Goal: Task Accomplishment & Management: Use online tool/utility

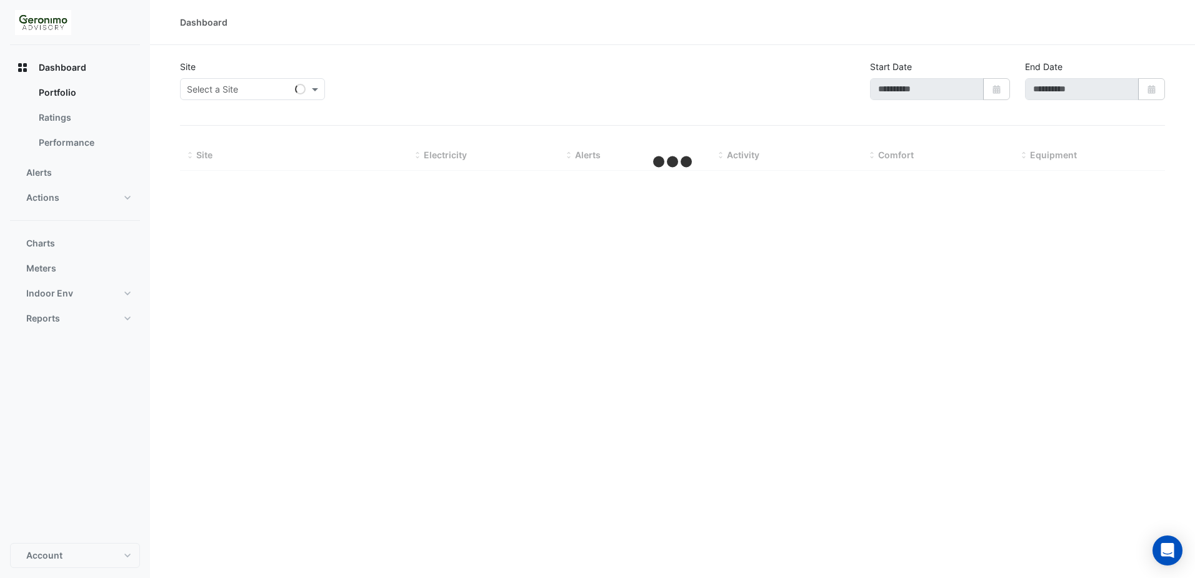
type input "**********"
select select "**"
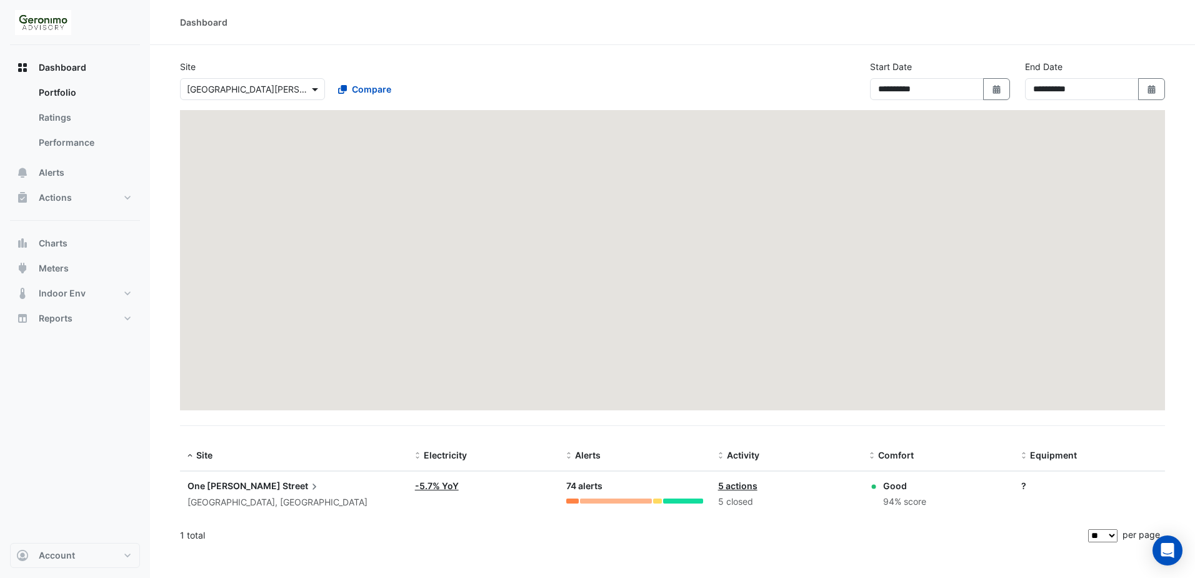
click at [311, 90] on span at bounding box center [317, 89] width 16 height 13
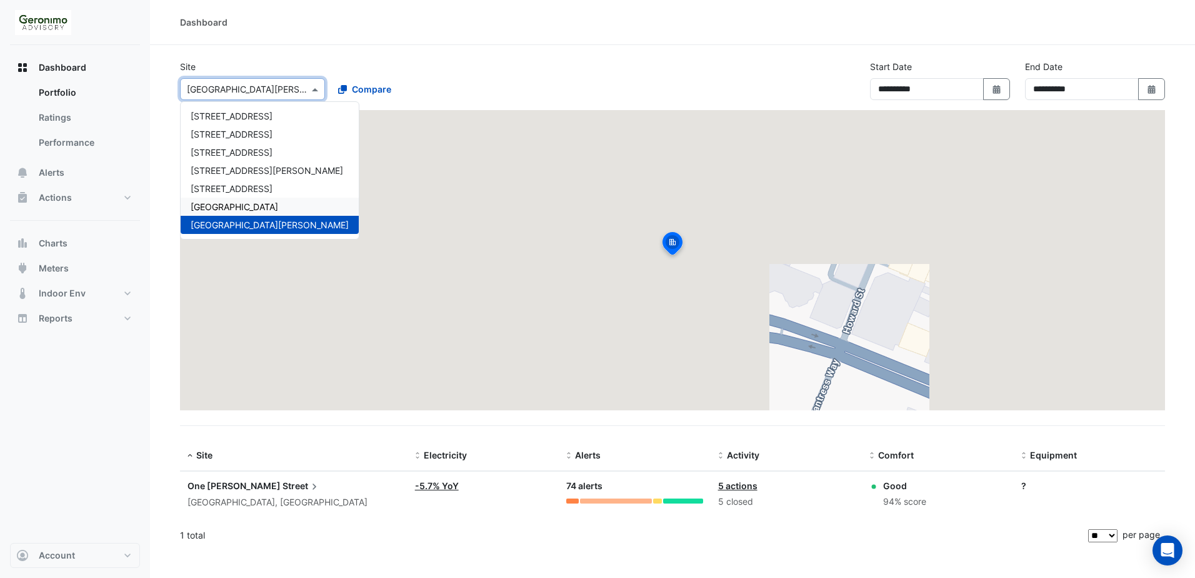
click at [249, 202] on span "[GEOGRAPHIC_DATA]" at bounding box center [235, 206] width 88 height 11
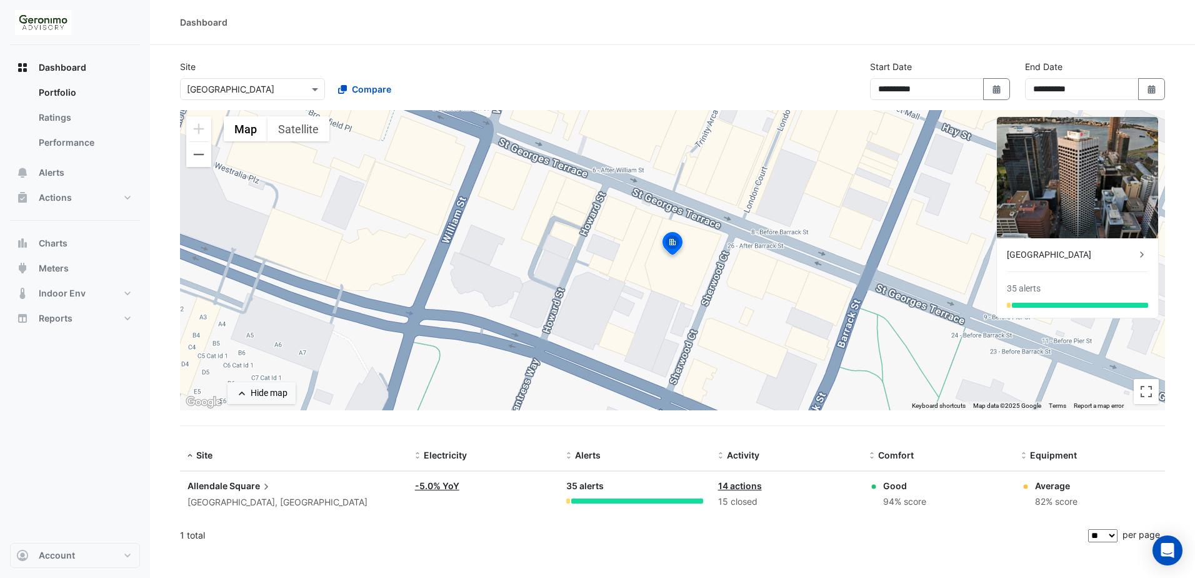
drag, startPoint x: 63, startPoint y: 228, endPoint x: 61, endPoint y: 239, distance: 11.5
click at [63, 229] on div "Dashboard Portfolio Ratings Performance Alerts Actions Site Manager Charts" at bounding box center [75, 193] width 130 height 276
click at [61, 244] on span "Charts" at bounding box center [53, 243] width 29 height 13
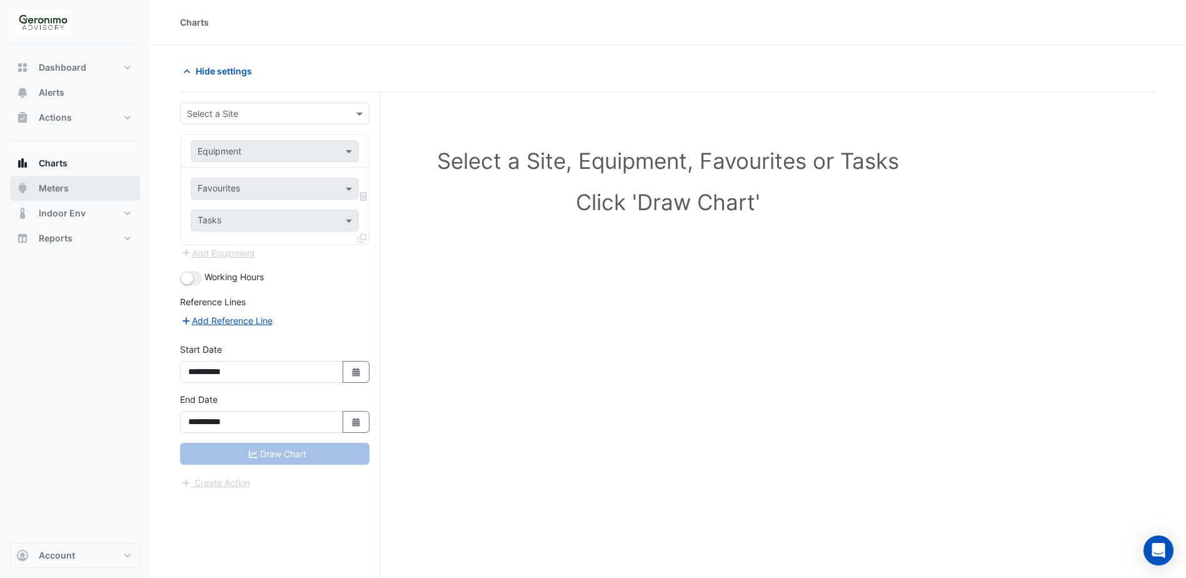
click at [62, 186] on span "Meters" at bounding box center [54, 188] width 30 height 13
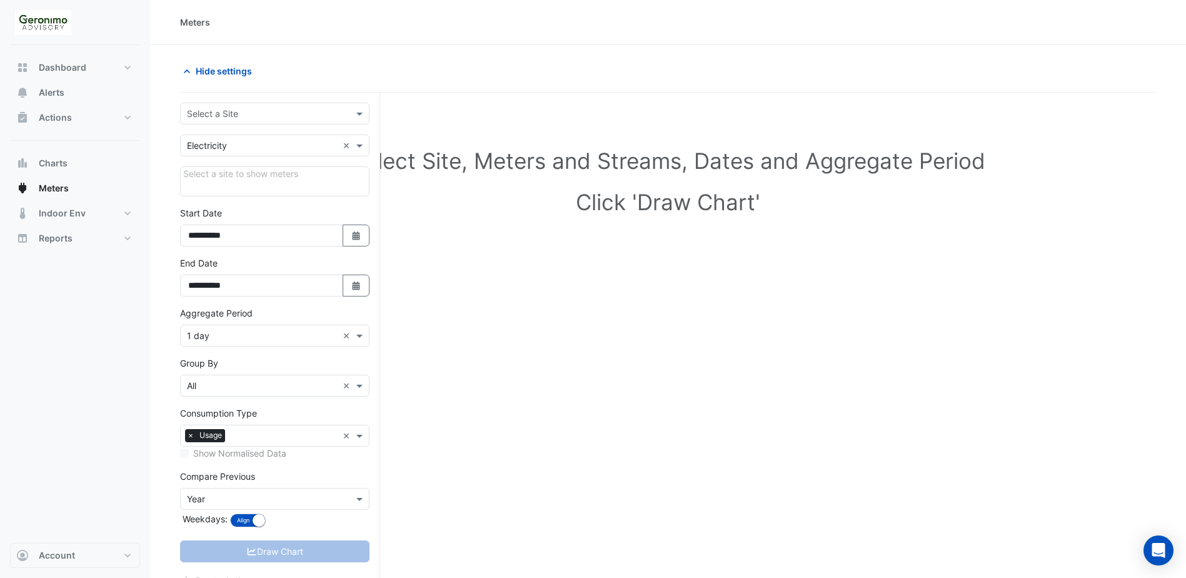
click at [337, 124] on div "Select a Site" at bounding box center [274, 114] width 189 height 22
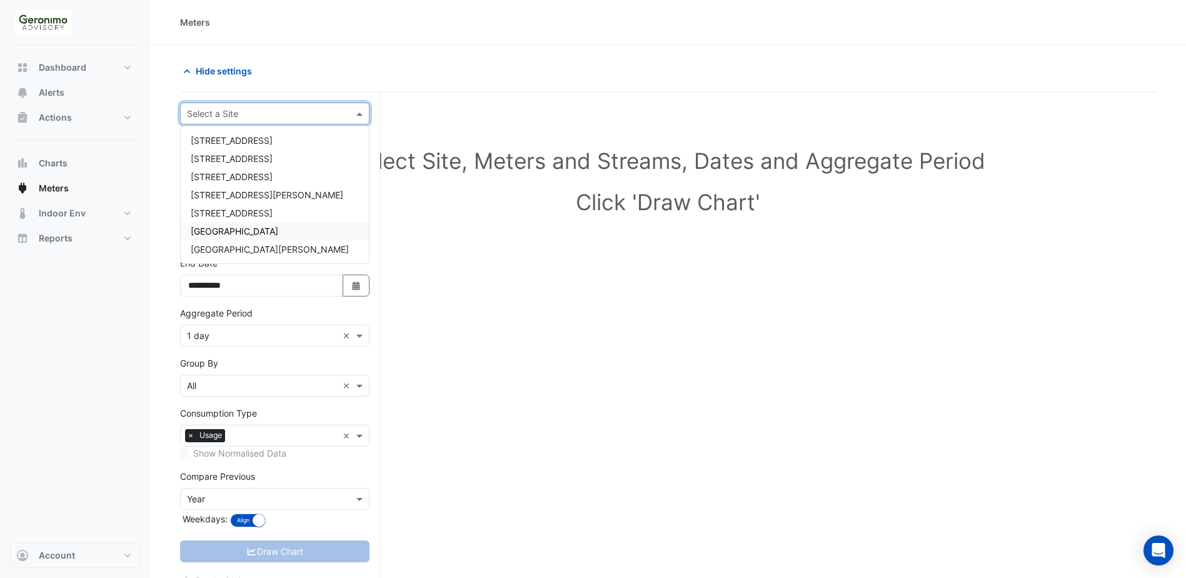
click at [257, 231] on span "[GEOGRAPHIC_DATA]" at bounding box center [235, 231] width 88 height 11
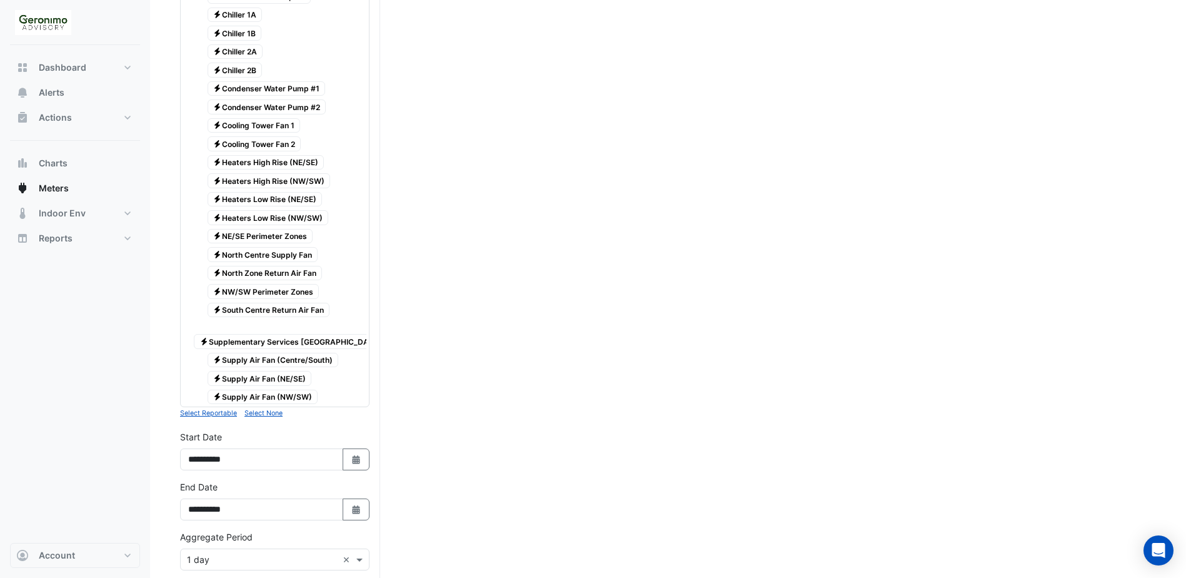
scroll to position [313, 0]
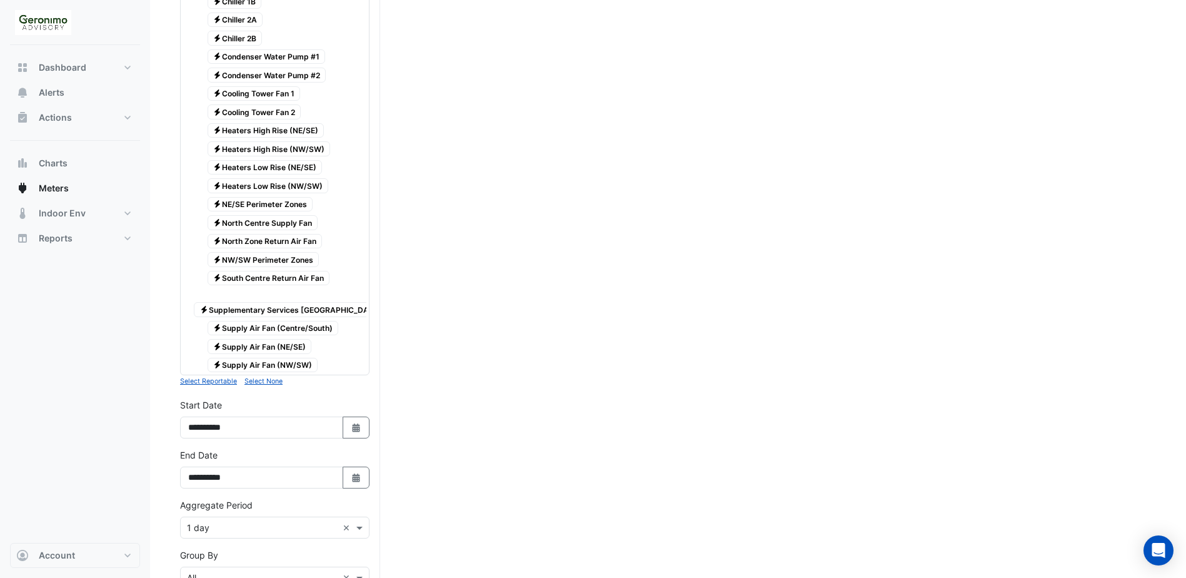
click at [265, 346] on span "Electricity Supply Air Fan (NE/SE)" at bounding box center [260, 346] width 104 height 15
click at [269, 346] on span "Electricity Supply Air Fan (NE/SE)" at bounding box center [260, 346] width 104 height 15
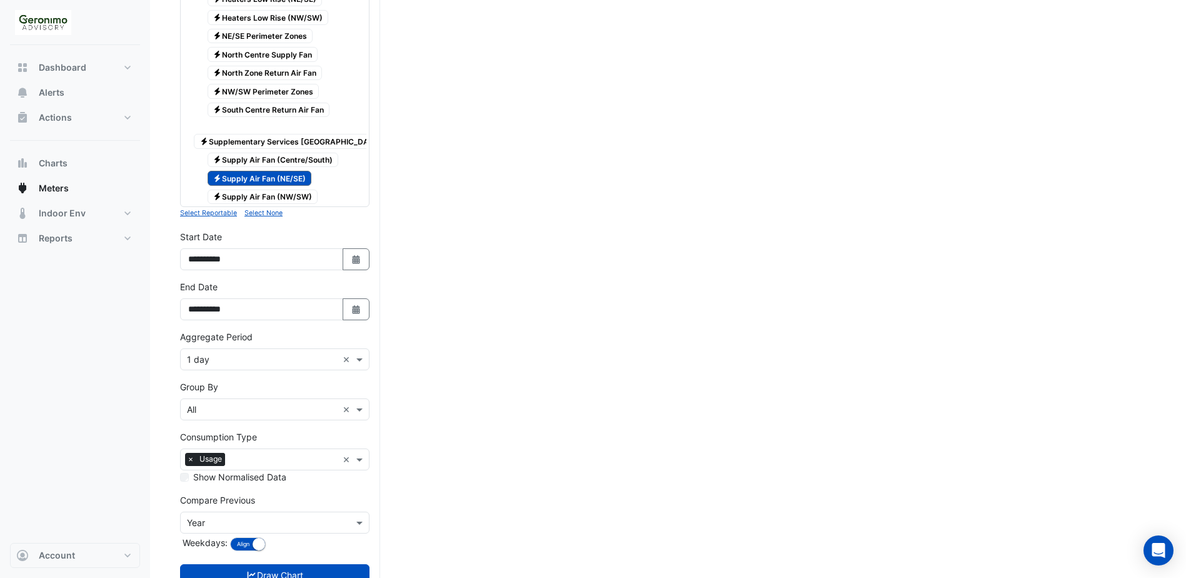
scroll to position [533, 0]
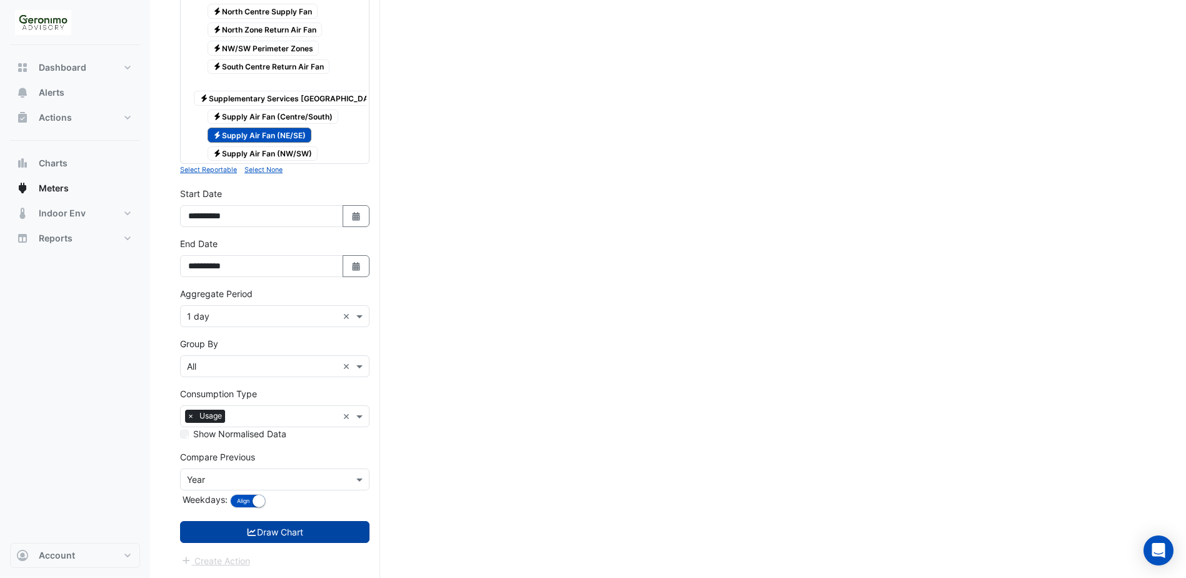
click at [224, 534] on button "Draw Chart" at bounding box center [274, 532] width 189 height 22
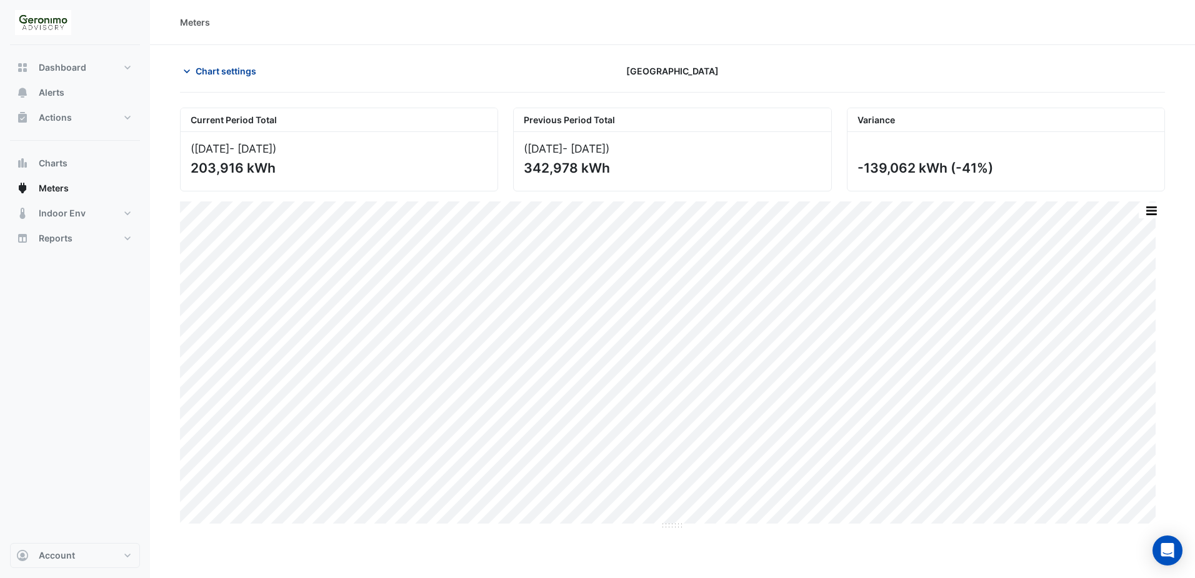
click at [183, 74] on icon "button" at bounding box center [187, 71] width 13 height 13
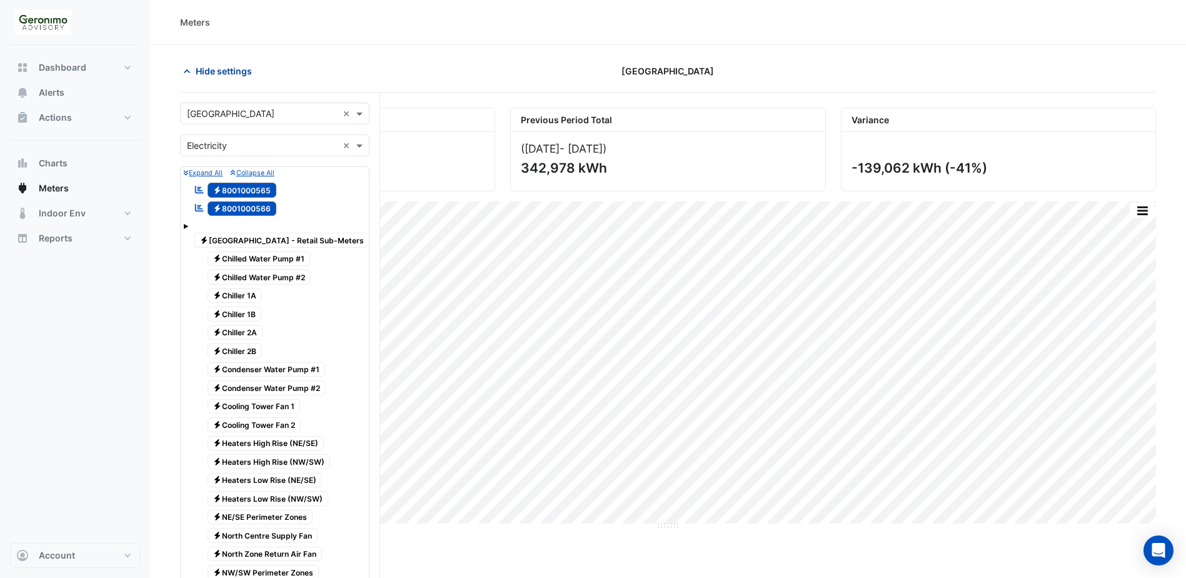
click at [183, 74] on icon "button" at bounding box center [187, 71] width 13 height 13
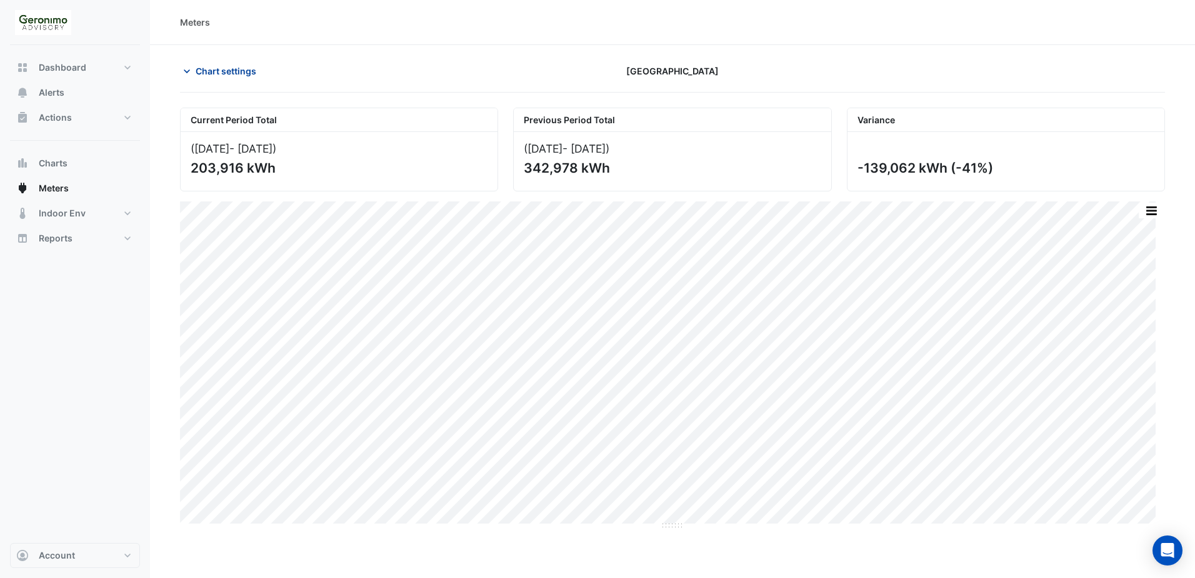
click at [183, 74] on icon "button" at bounding box center [187, 71] width 13 height 13
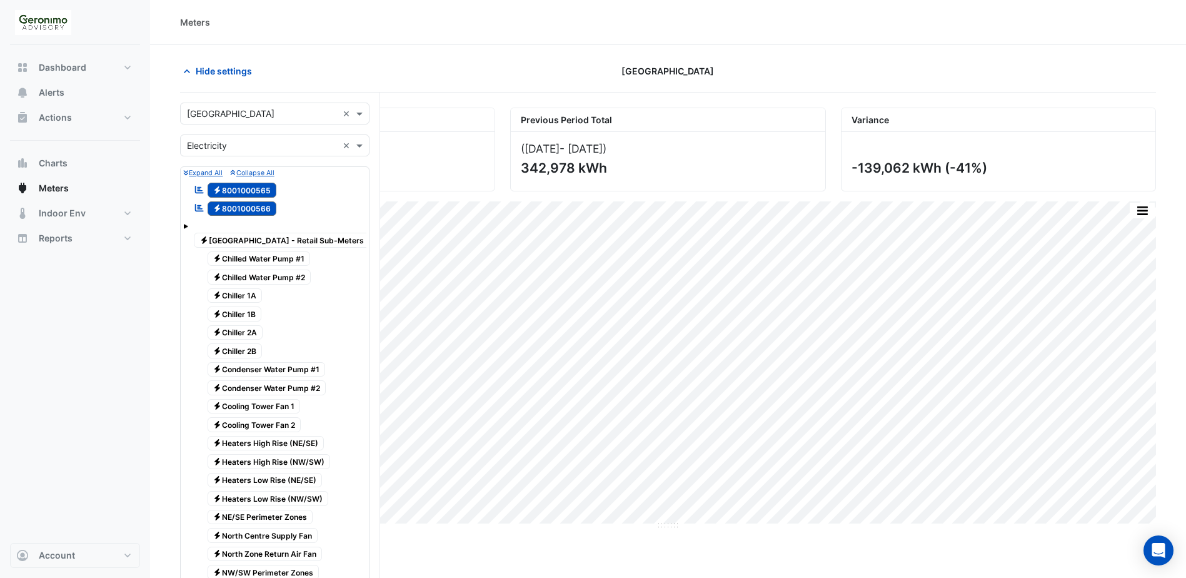
click at [231, 211] on span "Electricity 8001000566" at bounding box center [242, 208] width 69 height 15
click at [236, 190] on span "Electricity 8001000565" at bounding box center [242, 190] width 69 height 15
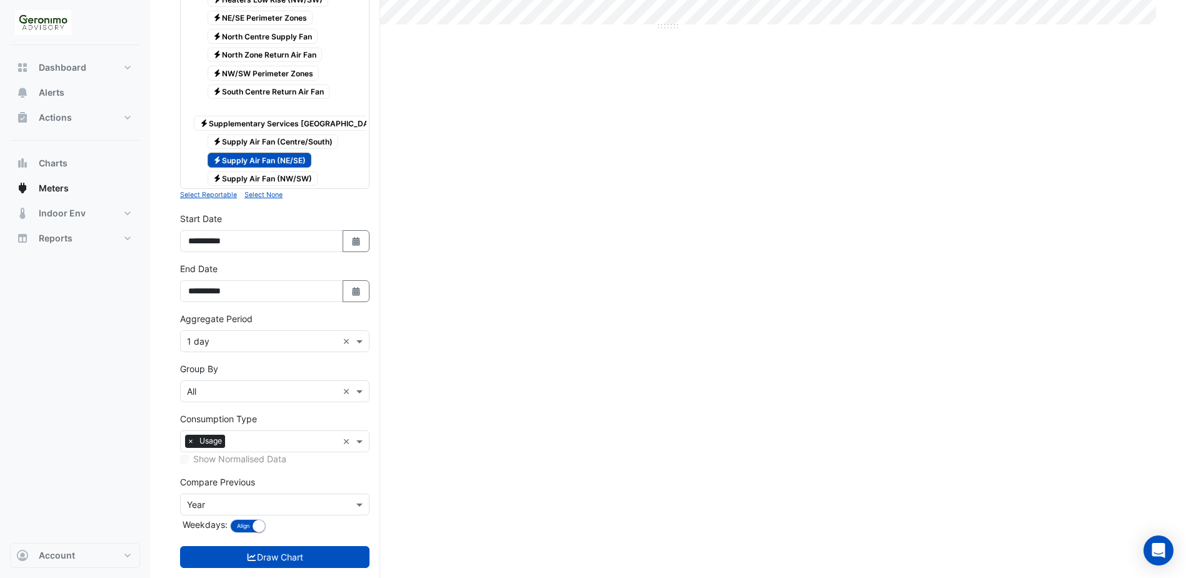
scroll to position [500, 0]
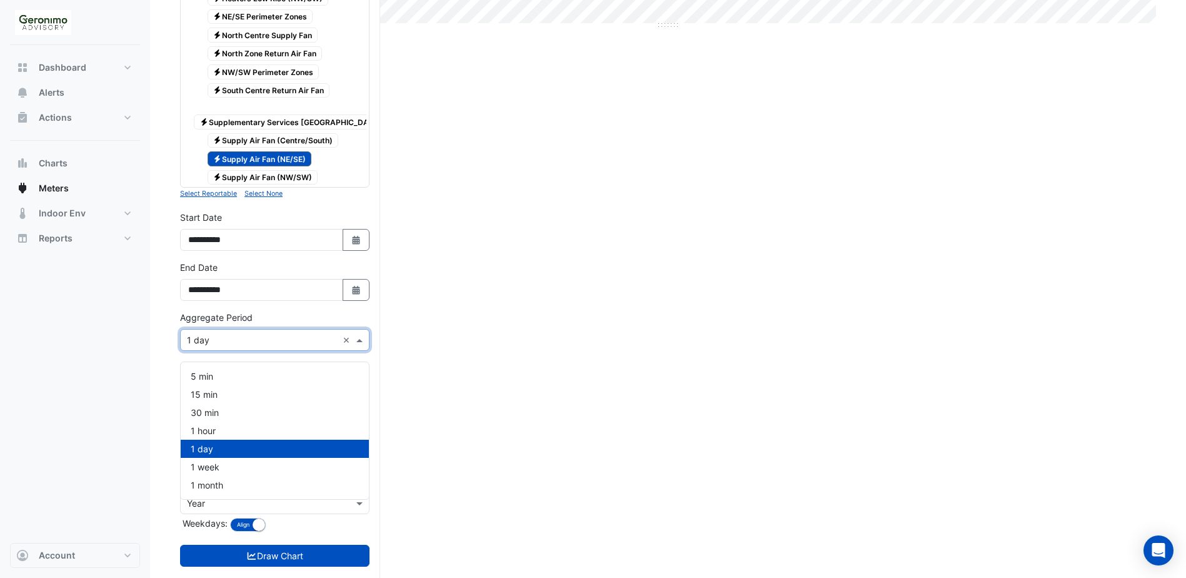
click at [354, 343] on span at bounding box center [361, 339] width 16 height 13
click at [441, 394] on div "Current Period Total ([DATE] - [DATE] ) 203,916 kWh Previous Period Total ([DAT…" at bounding box center [668, 104] width 976 height 994
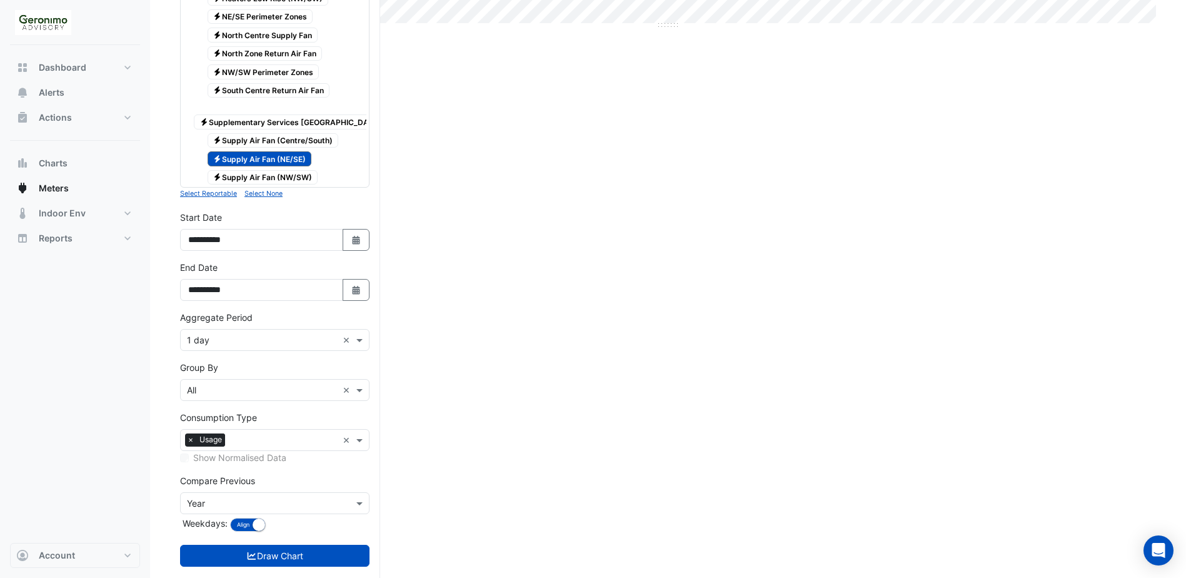
scroll to position [533, 0]
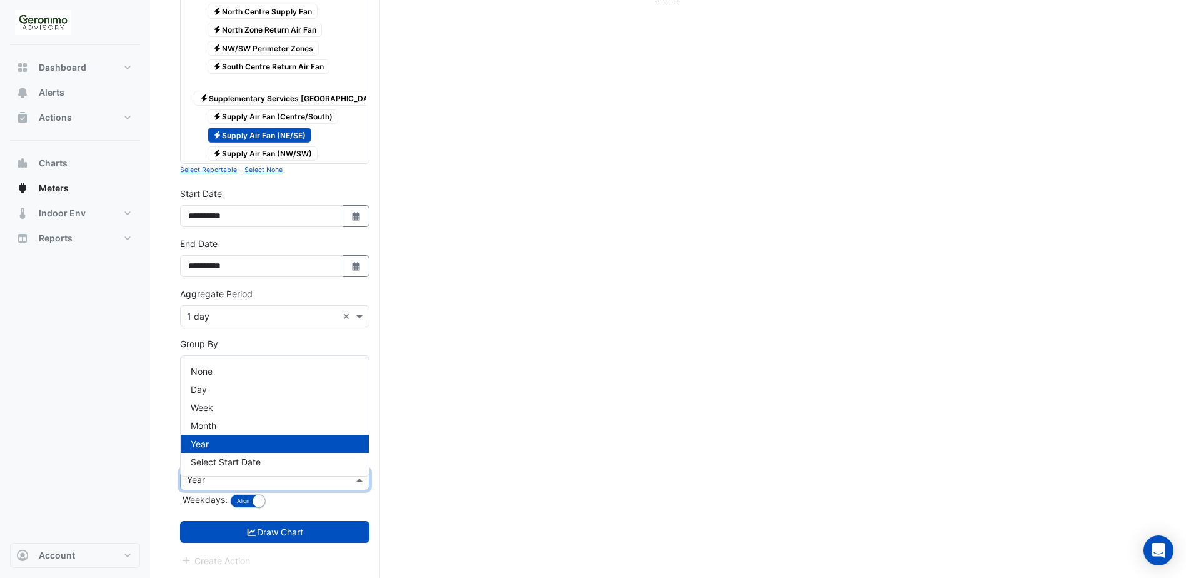
click at [351, 478] on div at bounding box center [275, 479] width 188 height 14
click at [220, 362] on div "None" at bounding box center [275, 371] width 188 height 18
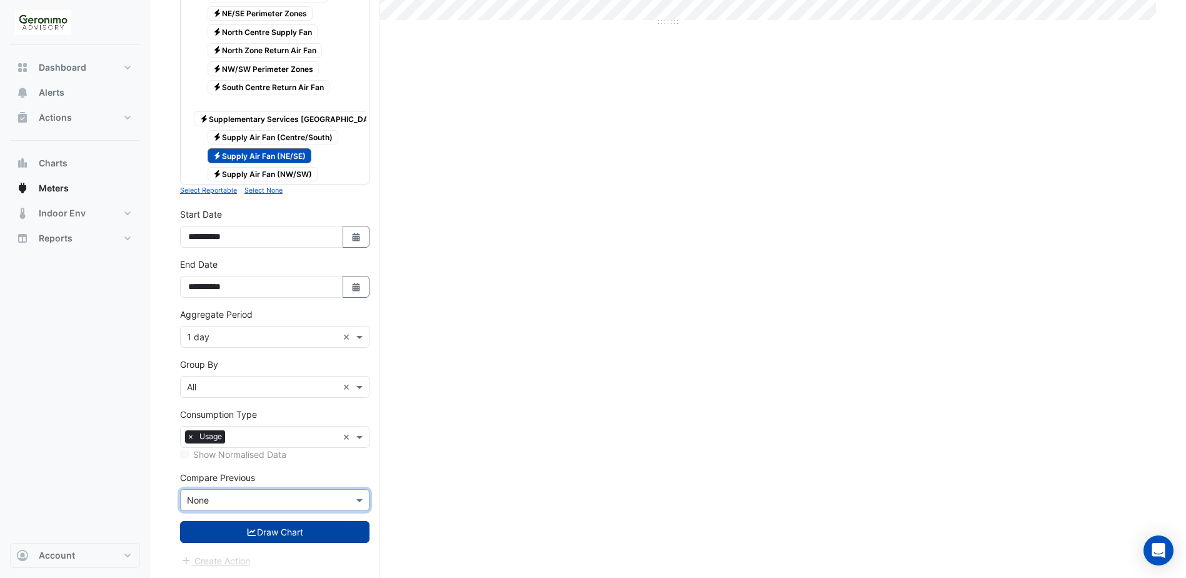
click at [284, 532] on button "Draw Chart" at bounding box center [274, 532] width 189 height 22
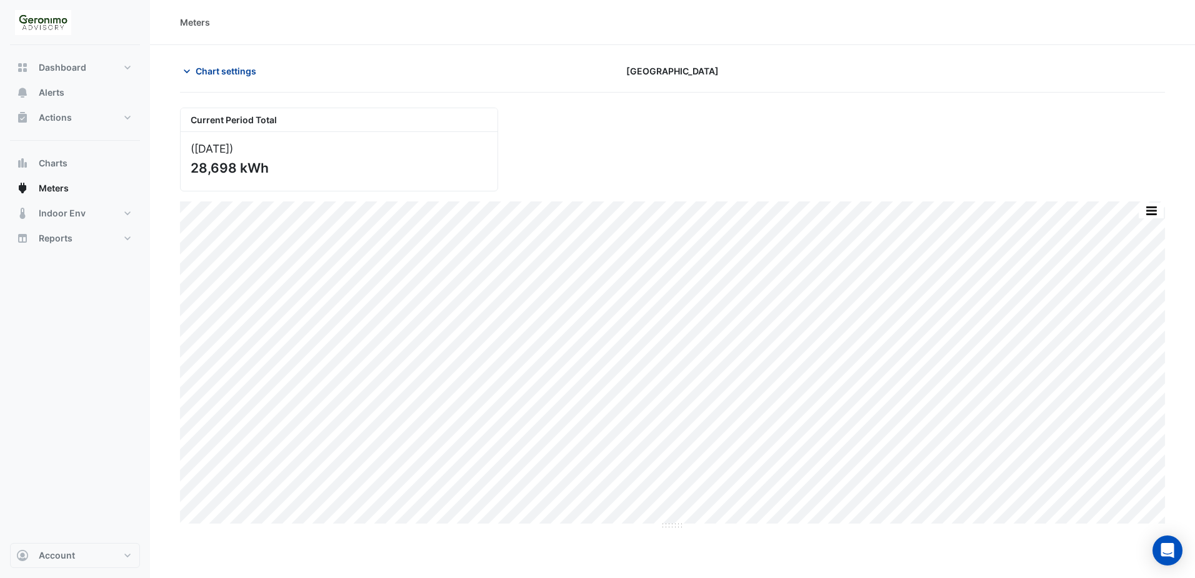
click at [183, 65] on icon "button" at bounding box center [187, 71] width 13 height 13
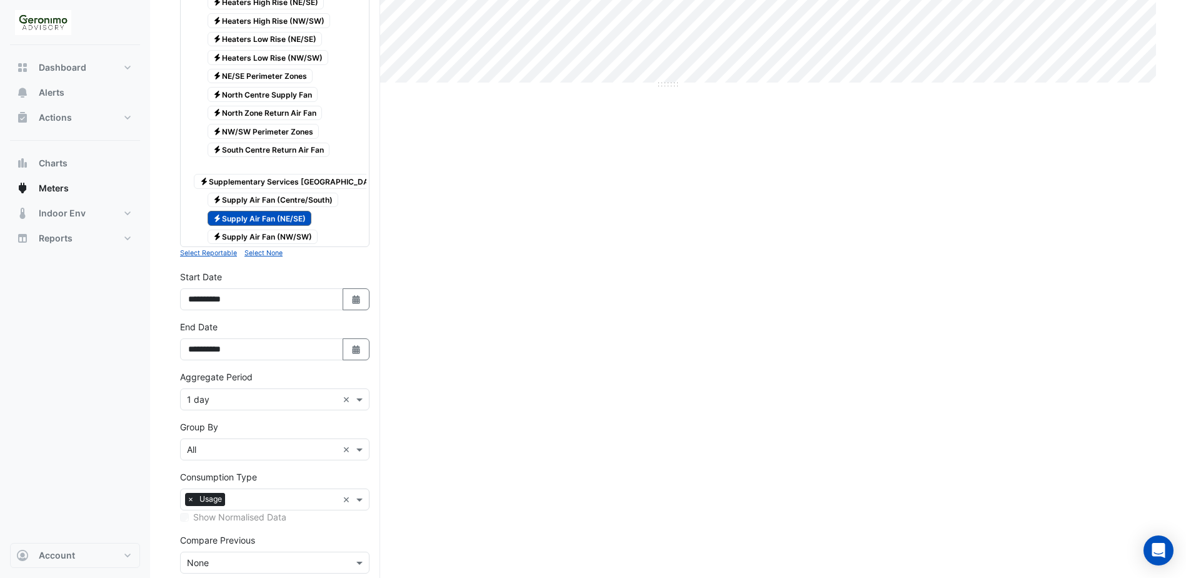
scroll to position [513, 0]
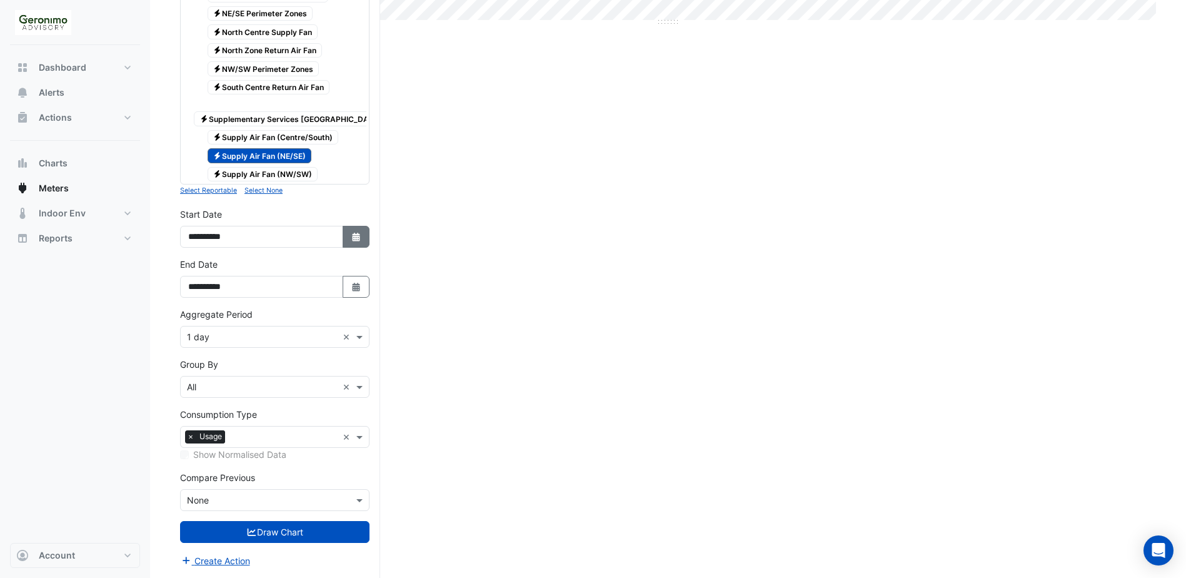
click at [357, 237] on icon "button" at bounding box center [356, 237] width 8 height 9
select select "*"
select select "****"
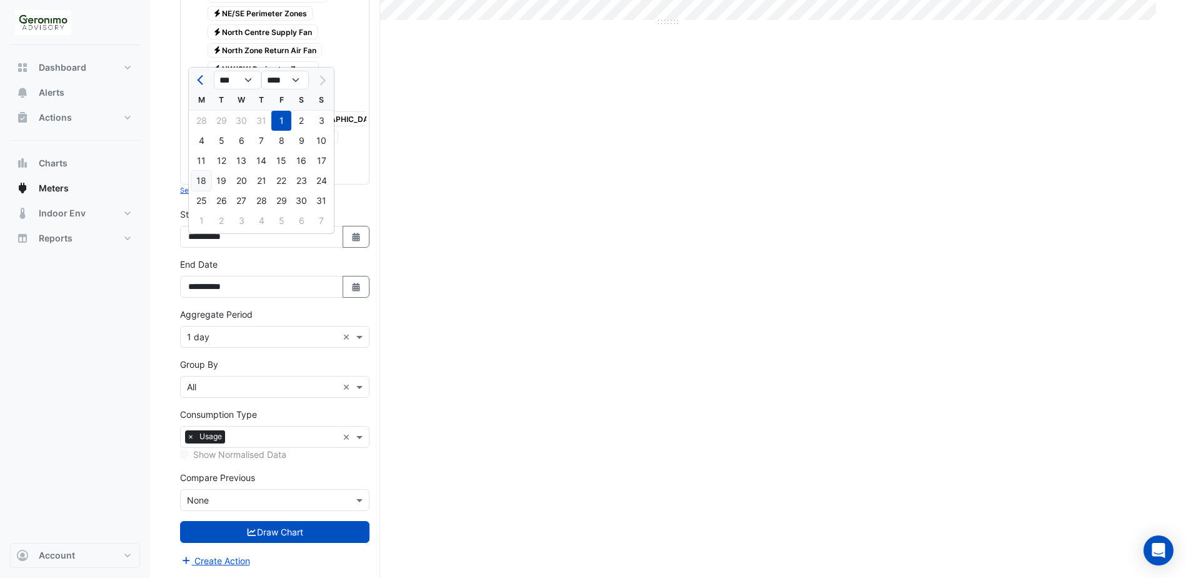
click at [203, 173] on div "18" at bounding box center [201, 181] width 20 height 20
type input "**********"
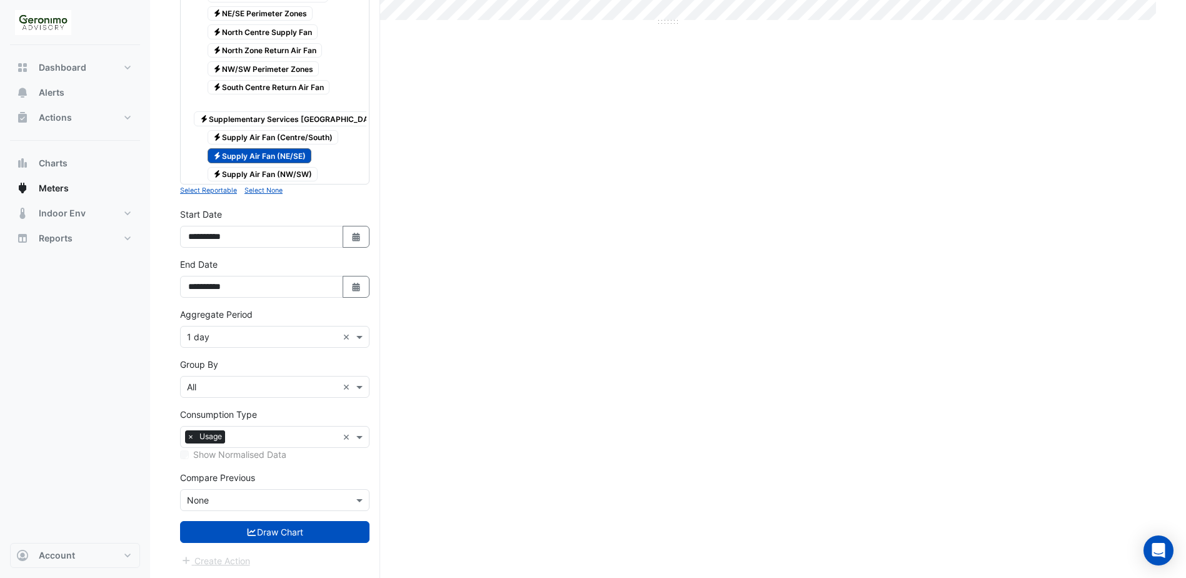
click at [420, 306] on div "Current Period Total ([DATE] ) 28,698 kWh Print Save as JPEG Save as PNG Pivot …" at bounding box center [668, 90] width 976 height 973
click at [368, 334] on span at bounding box center [361, 336] width 16 height 13
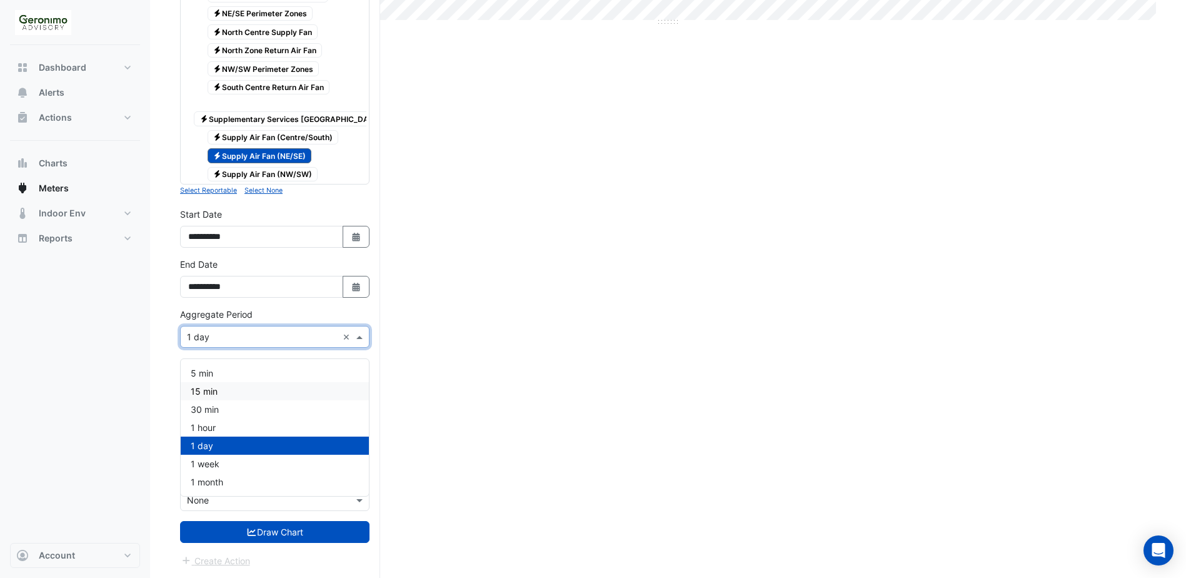
click at [259, 384] on div "15 min" at bounding box center [275, 391] width 188 height 18
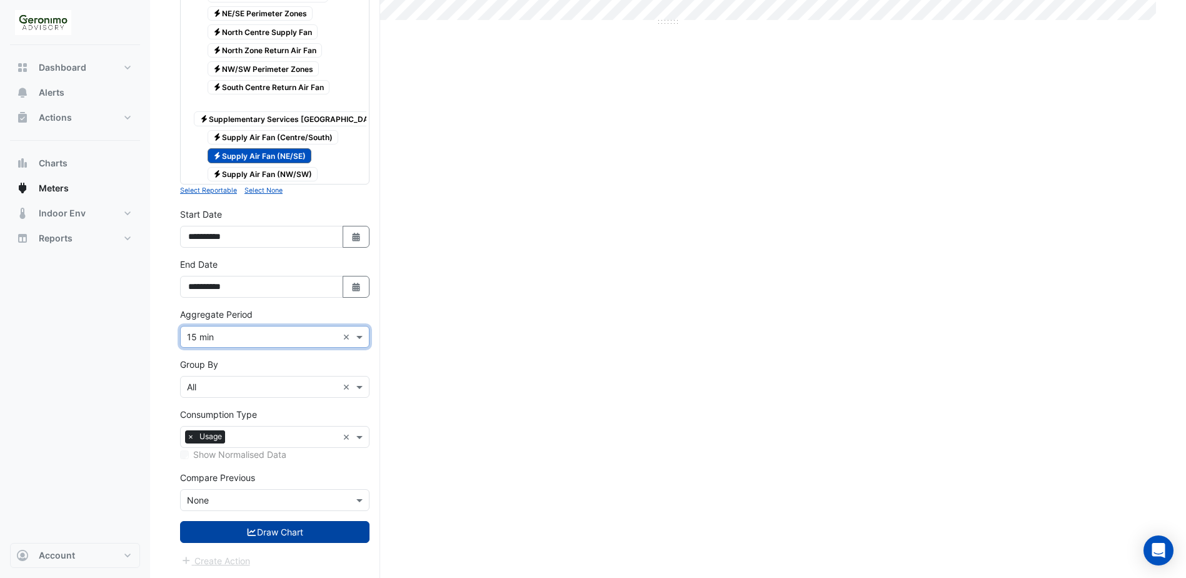
click at [266, 533] on button "Draw Chart" at bounding box center [274, 532] width 189 height 22
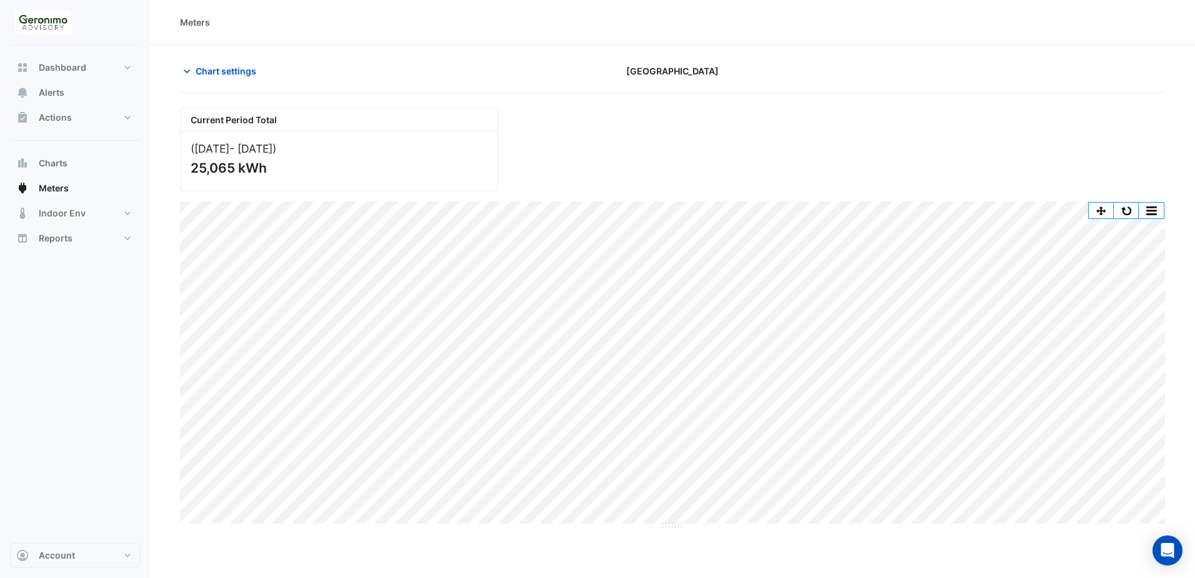
click at [236, 158] on div "([DATE] - [DATE] ) 25,065 kWh" at bounding box center [339, 161] width 317 height 59
click at [186, 71] on icon "button" at bounding box center [187, 71] width 13 height 13
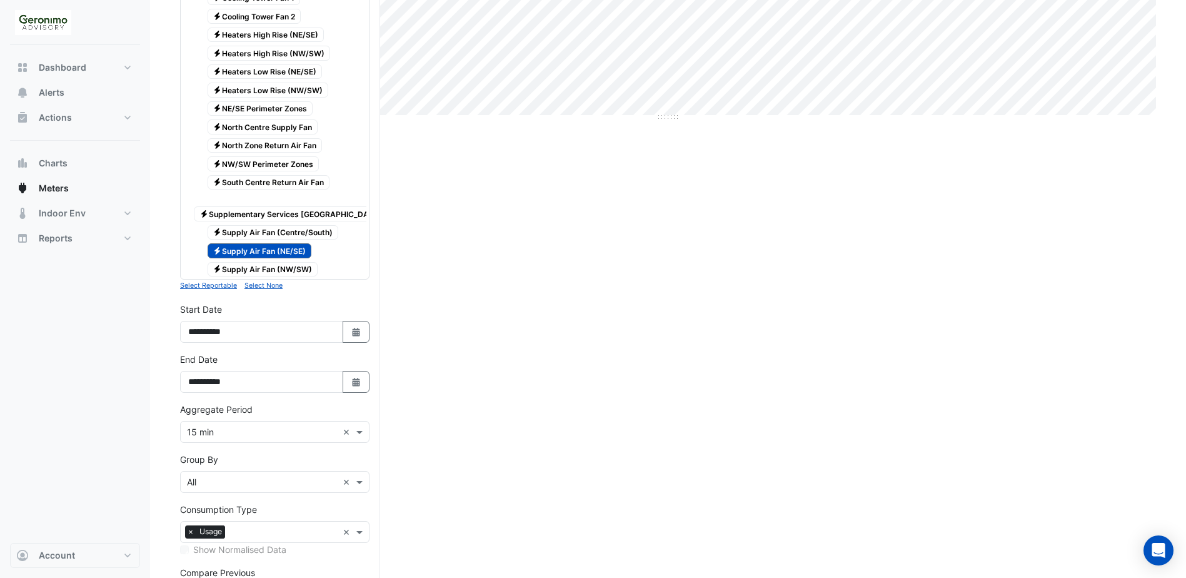
scroll to position [438, 0]
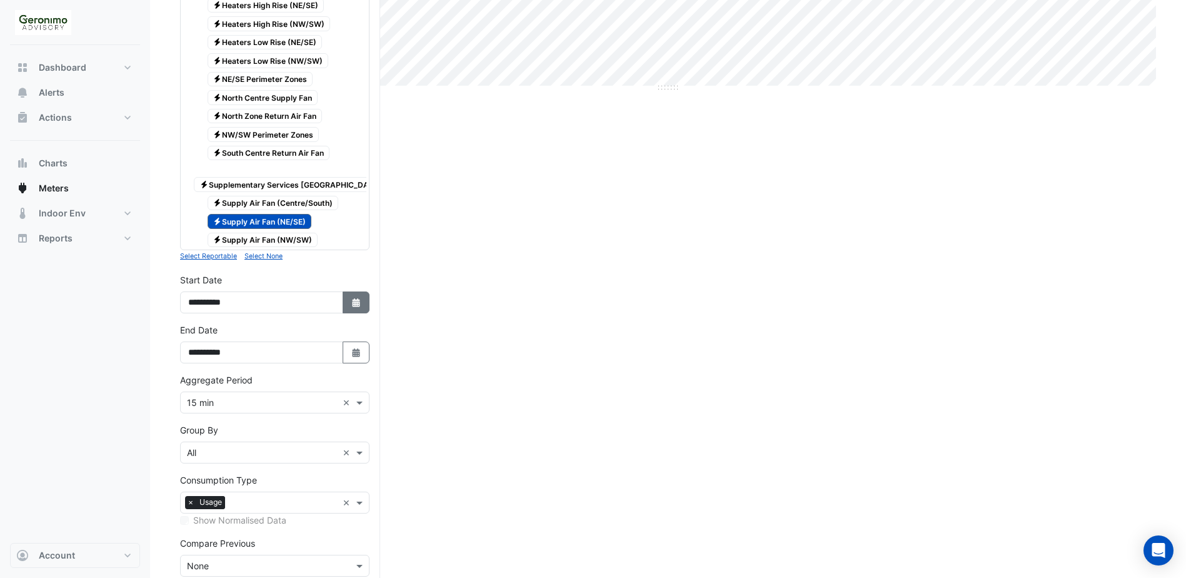
click at [360, 313] on button "Select Date" at bounding box center [357, 302] width 28 height 22
select select "*"
select select "****"
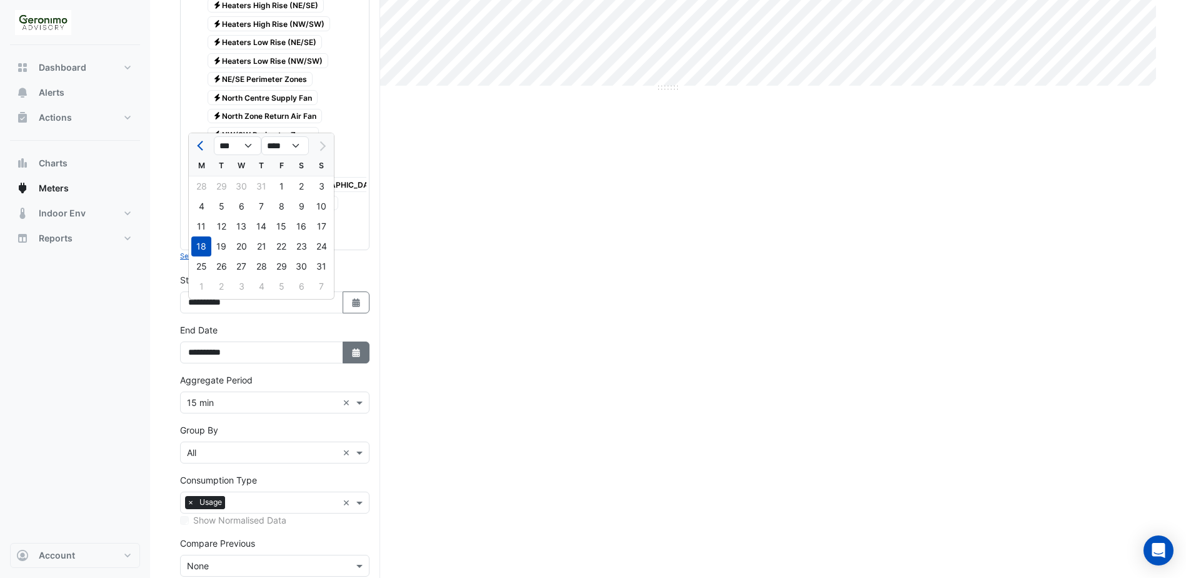
click at [359, 363] on button "Select Date" at bounding box center [357, 352] width 28 height 22
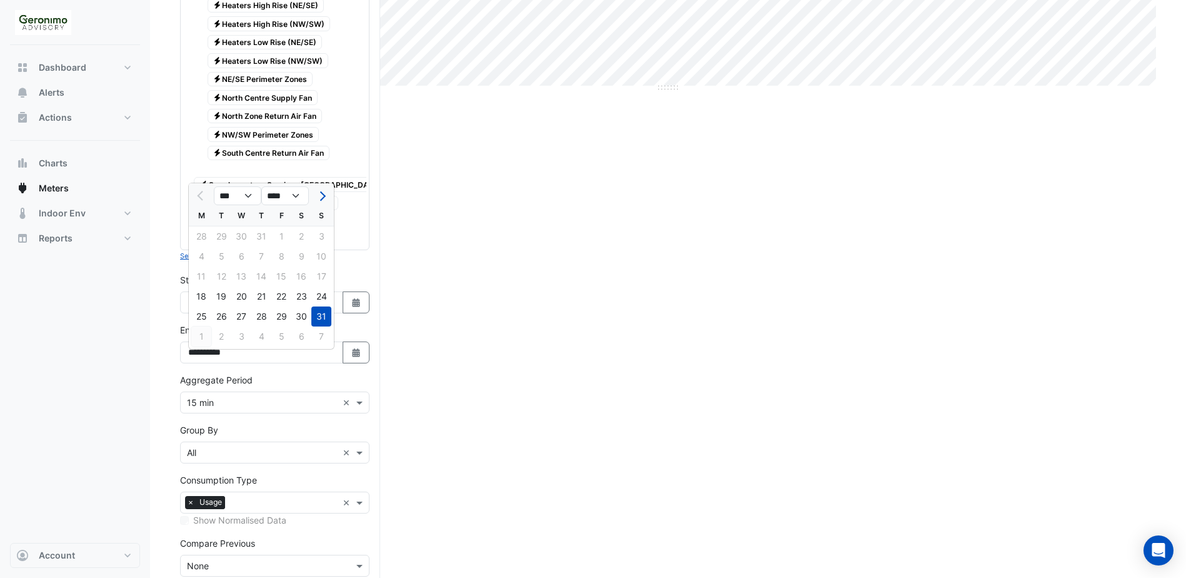
click at [201, 337] on div "1" at bounding box center [201, 336] width 20 height 20
type input "**********"
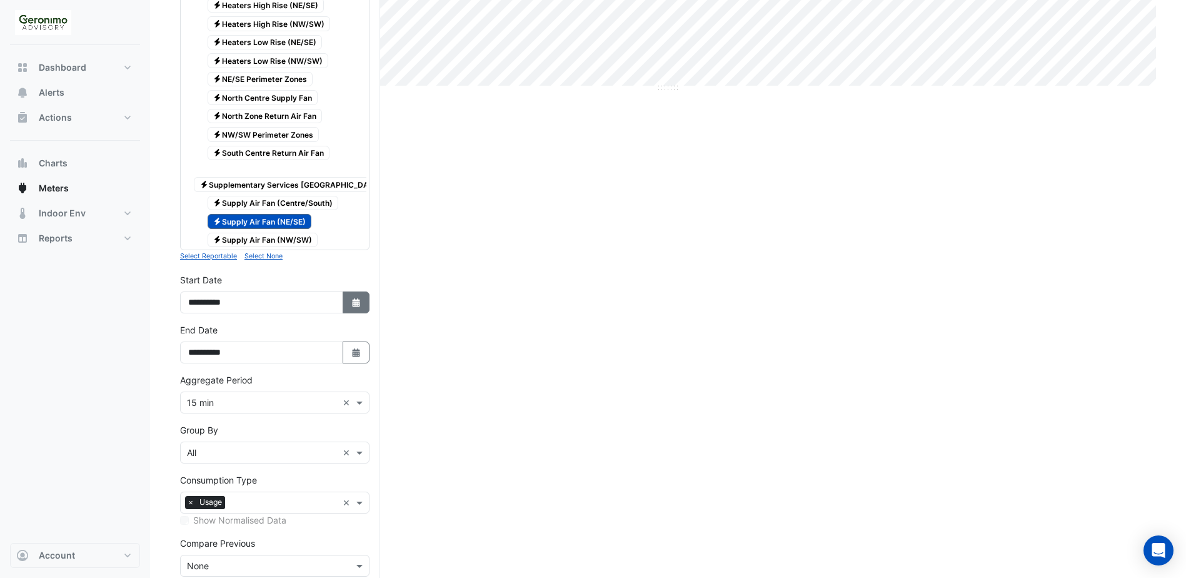
click at [354, 307] on icon "Select Date" at bounding box center [356, 302] width 11 height 9
select select "*"
select select "****"
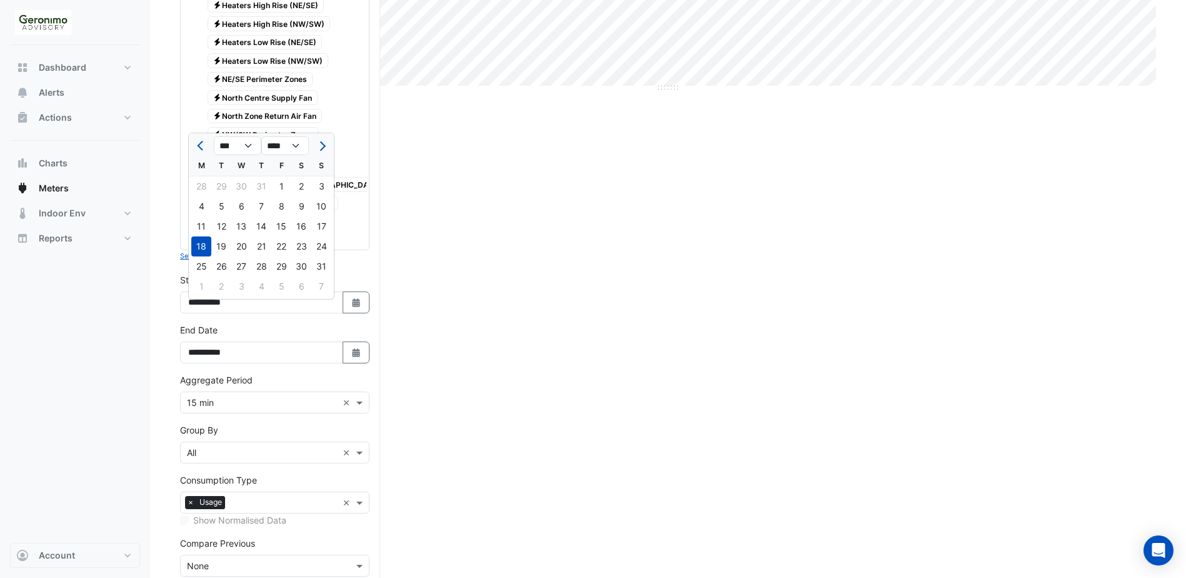
click at [491, 278] on div "Current Period Total ([DATE] - [DATE] ) 25,065 kWh Print Save as JPEG Save as P…" at bounding box center [668, 156] width 976 height 973
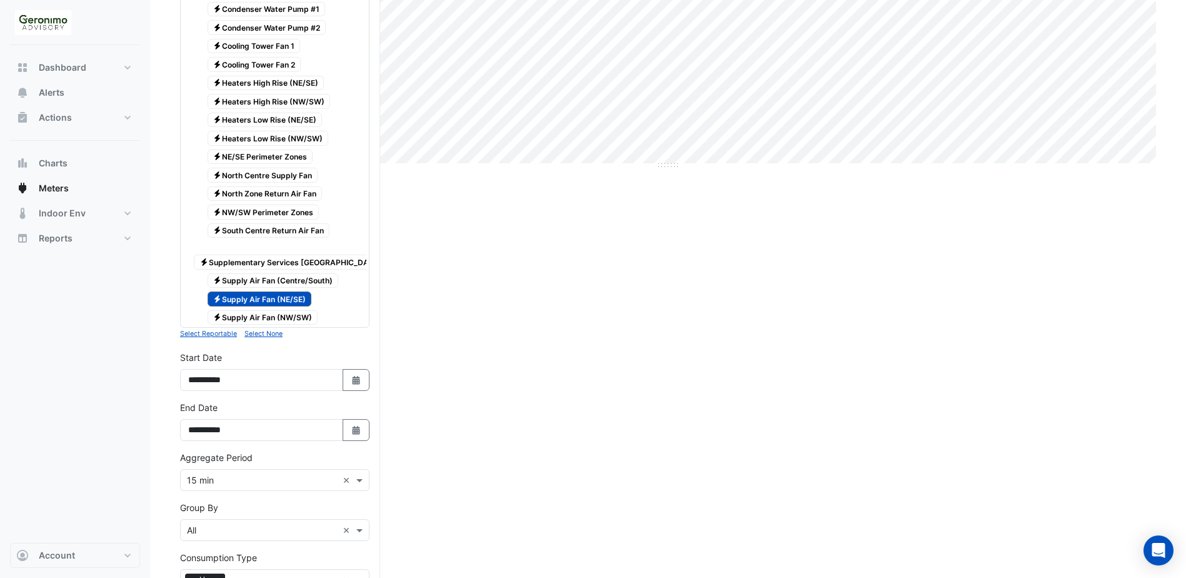
scroll to position [250, 0]
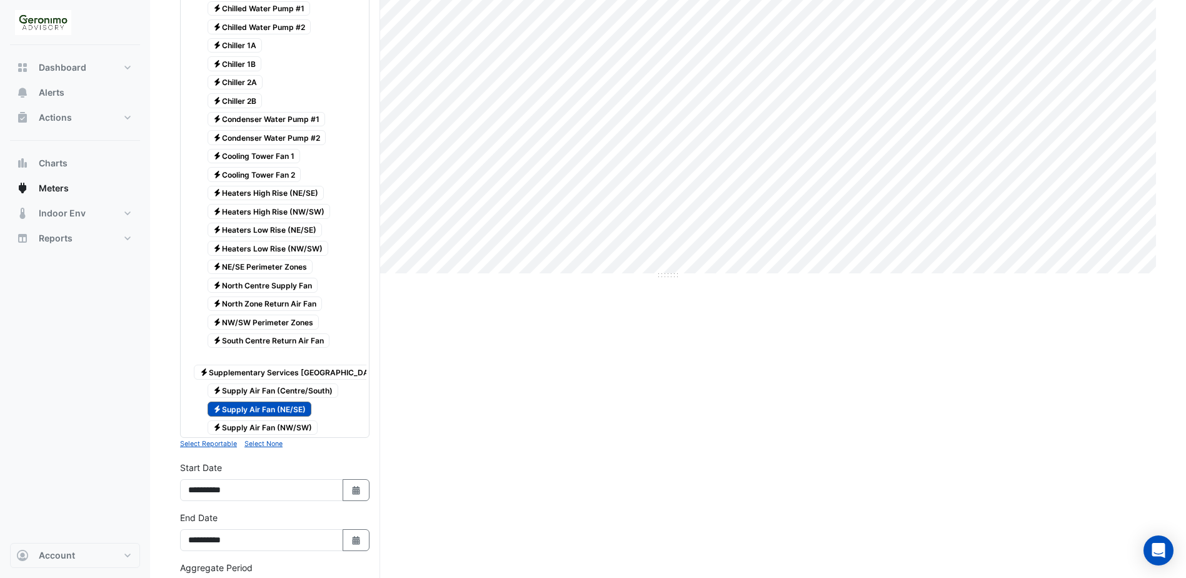
click at [525, 330] on div "Current Period Total ([DATE] - [DATE] ) 25,065 kWh Print Save as JPEG Save as P…" at bounding box center [668, 343] width 976 height 973
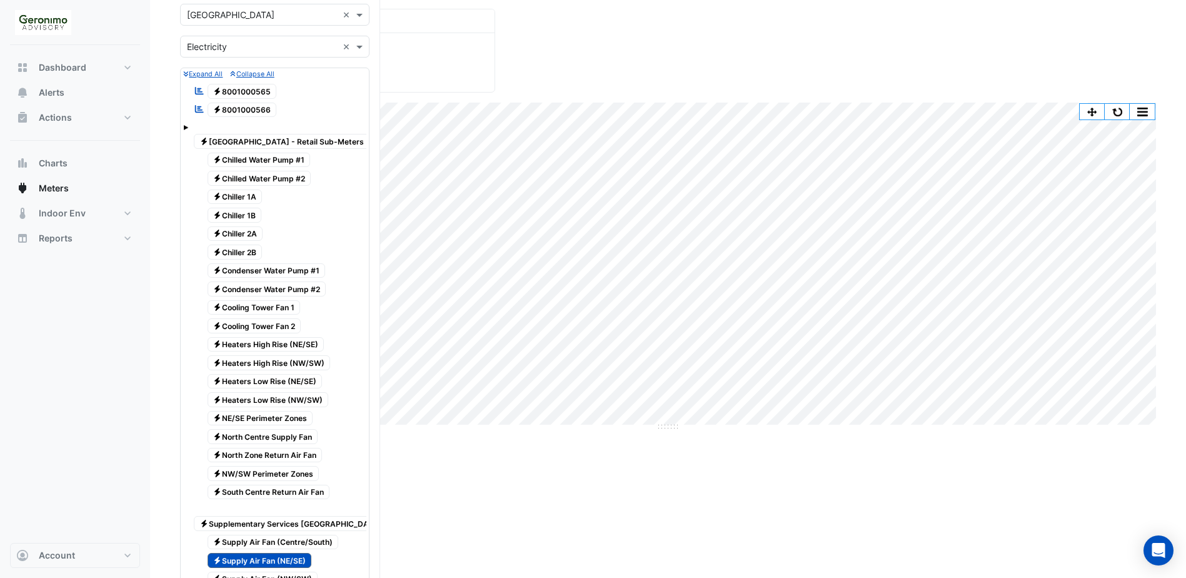
scroll to position [0, 0]
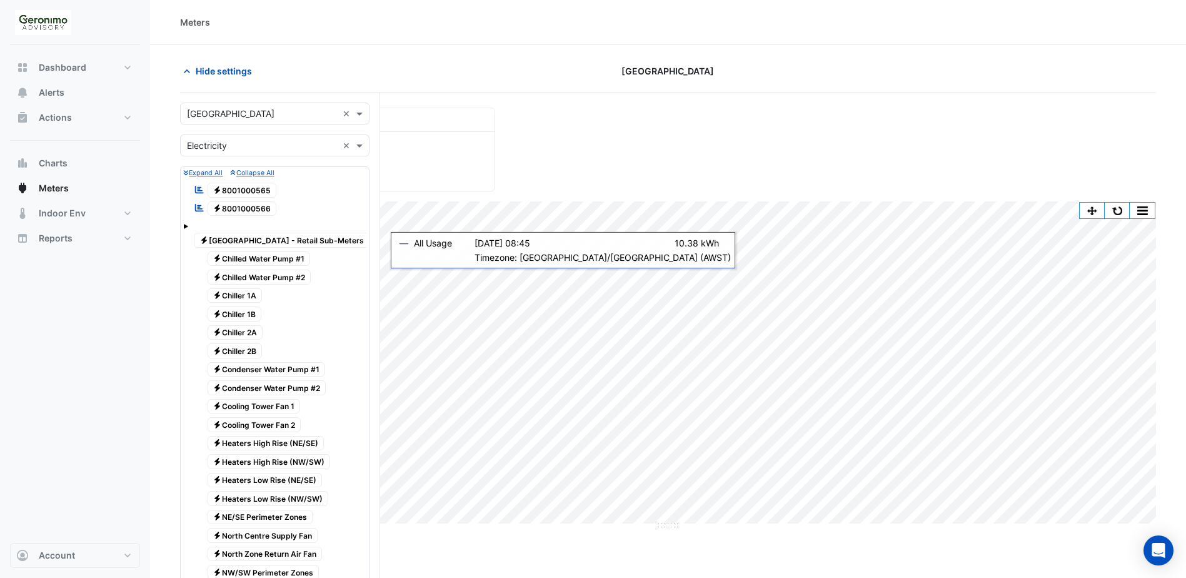
click at [280, 47] on section "Hide settings [GEOGRAPHIC_DATA] Current Period Total ([DATE] - [DATE] ) 25,065 …" at bounding box center [668, 563] width 1036 height 1036
click at [189, 67] on icon "button" at bounding box center [187, 71] width 13 height 13
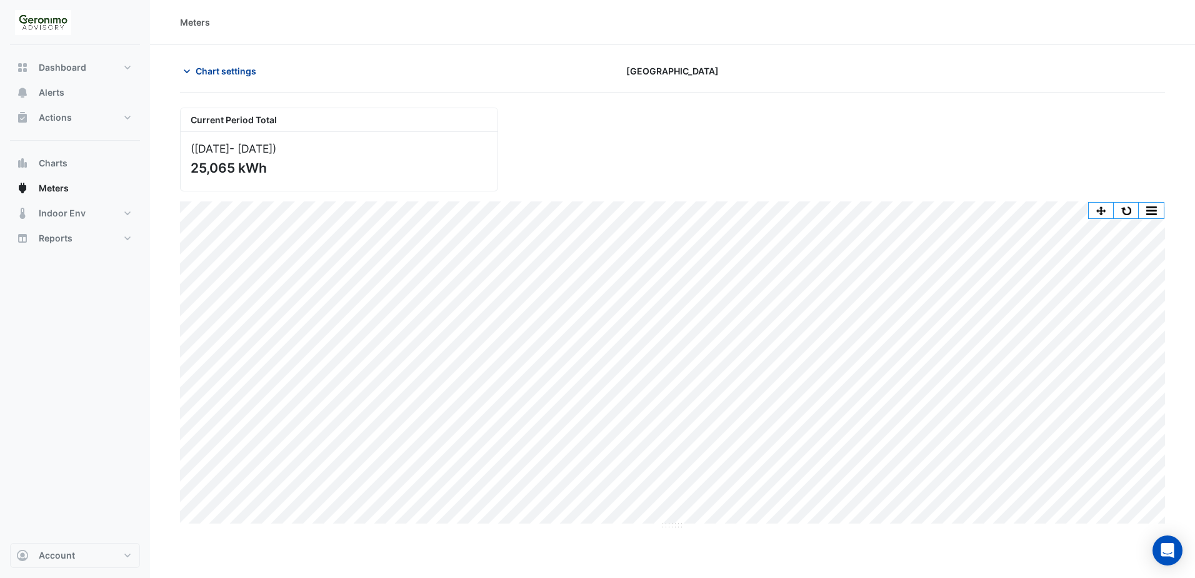
click at [187, 72] on icon "button" at bounding box center [187, 71] width 6 height 4
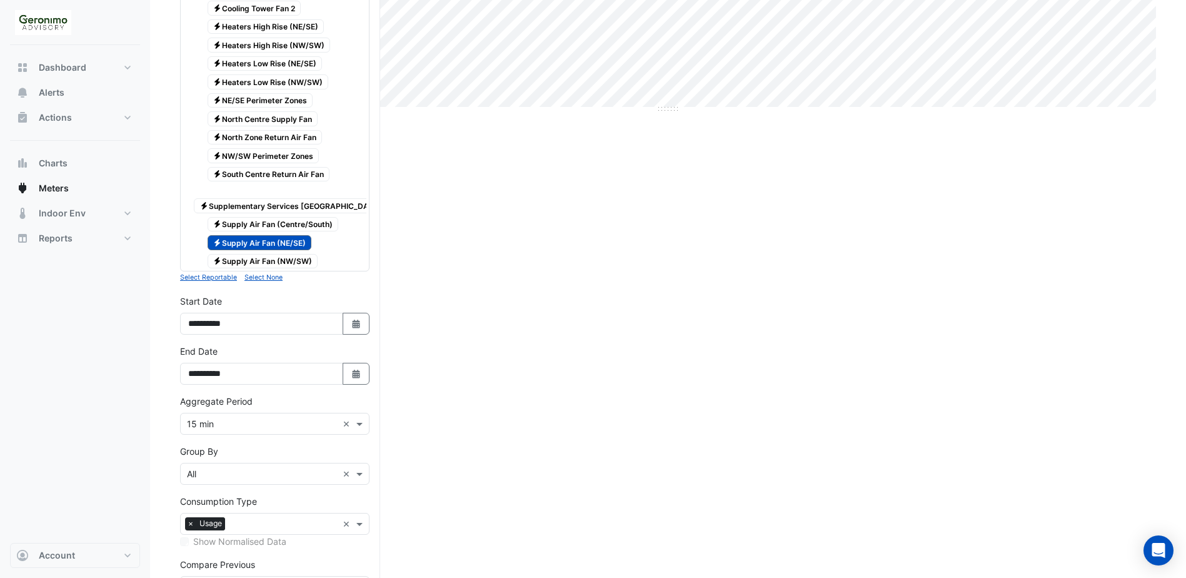
scroll to position [438, 0]
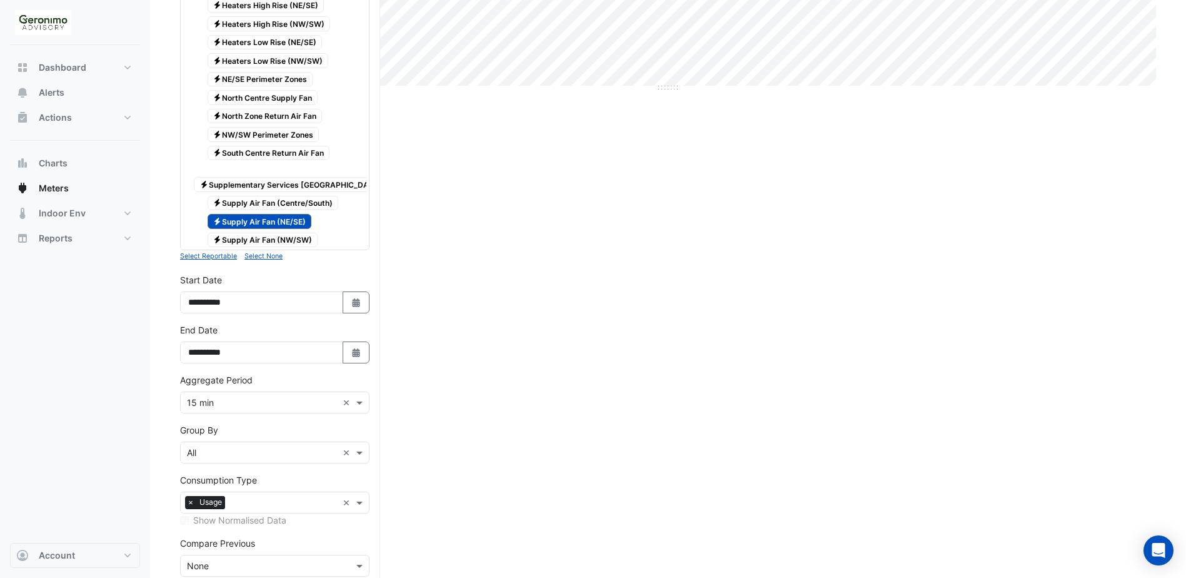
click at [268, 238] on span "Electricity Supply Air Fan (NW/SW)" at bounding box center [263, 240] width 111 height 15
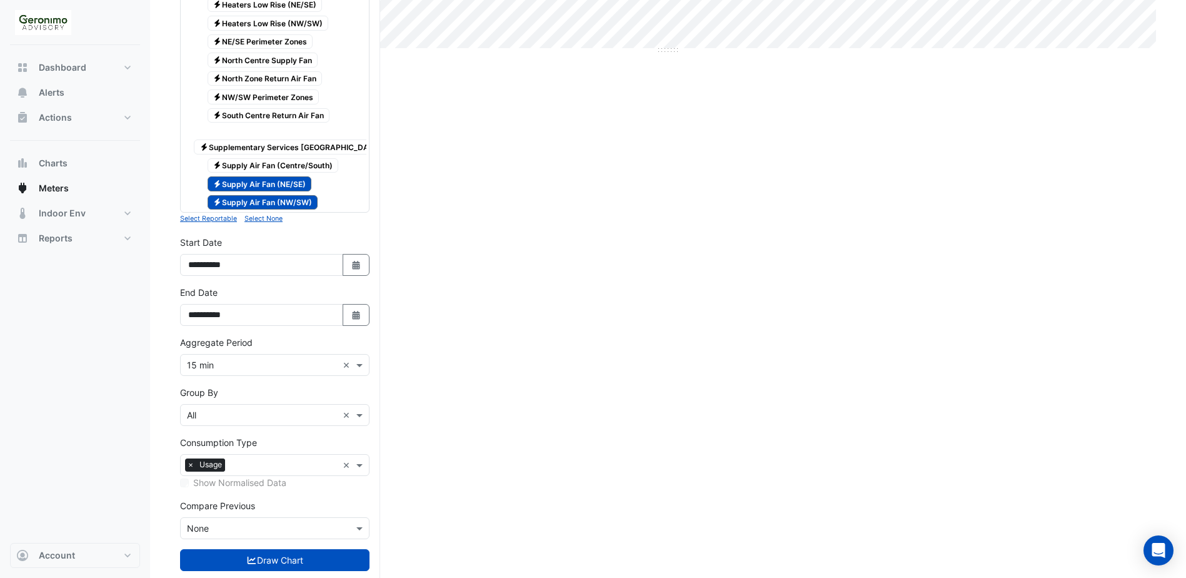
scroll to position [513, 0]
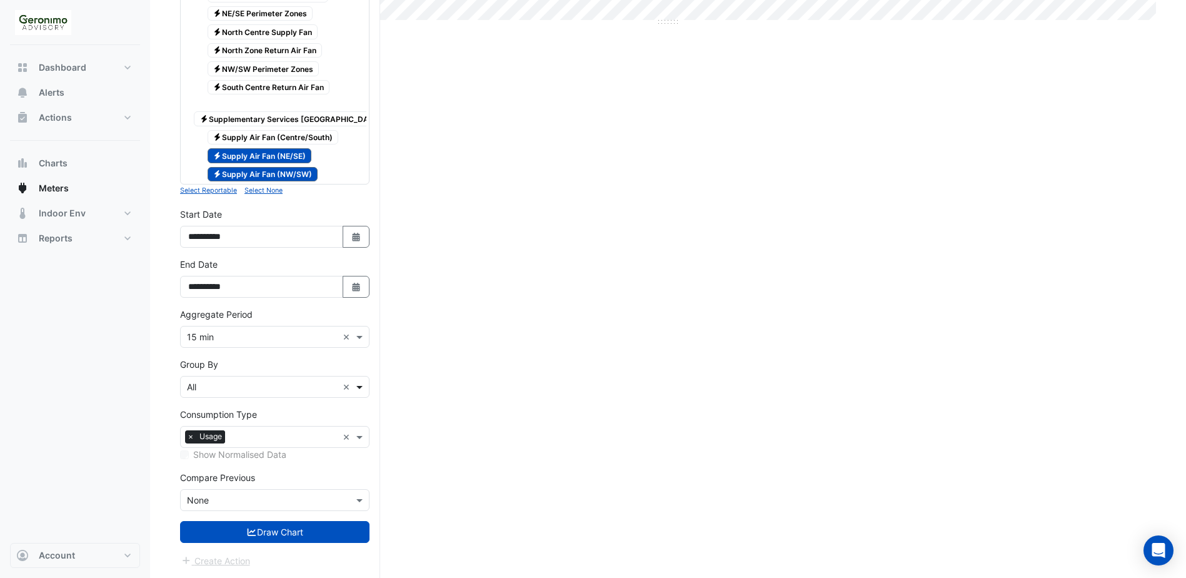
click at [366, 386] on span at bounding box center [361, 386] width 16 height 13
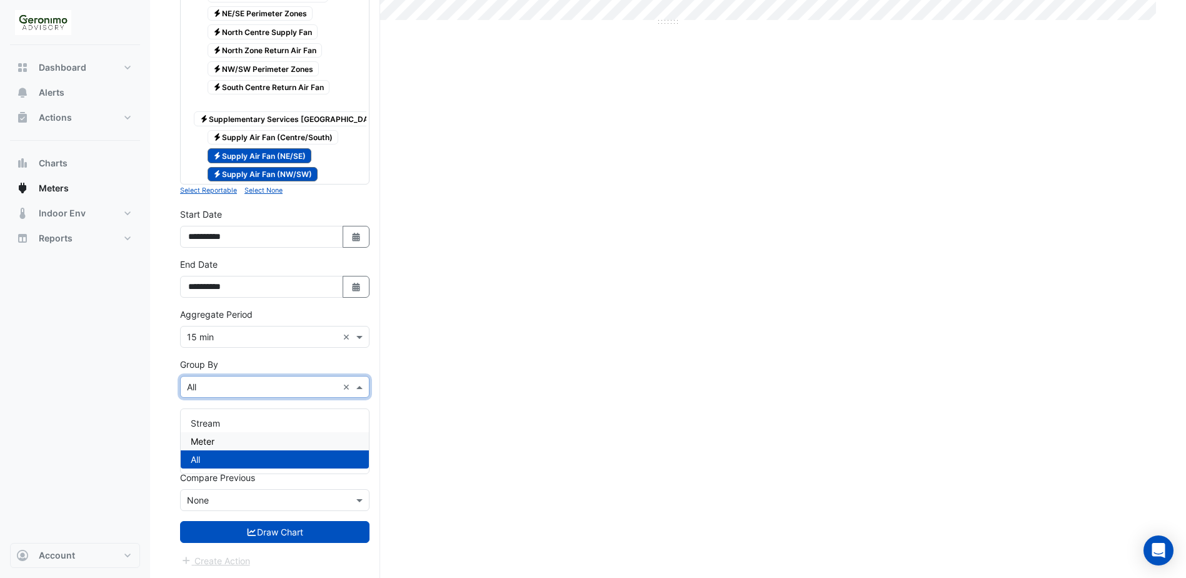
click at [259, 432] on div "Meter" at bounding box center [275, 441] width 188 height 18
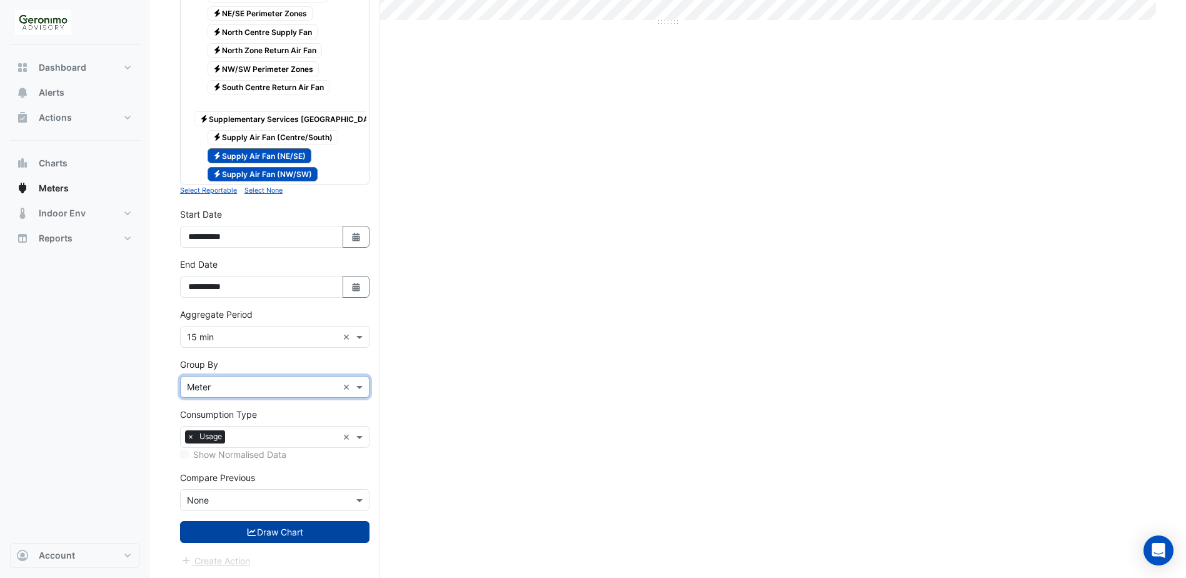
click at [264, 528] on button "Draw Chart" at bounding box center [274, 532] width 189 height 22
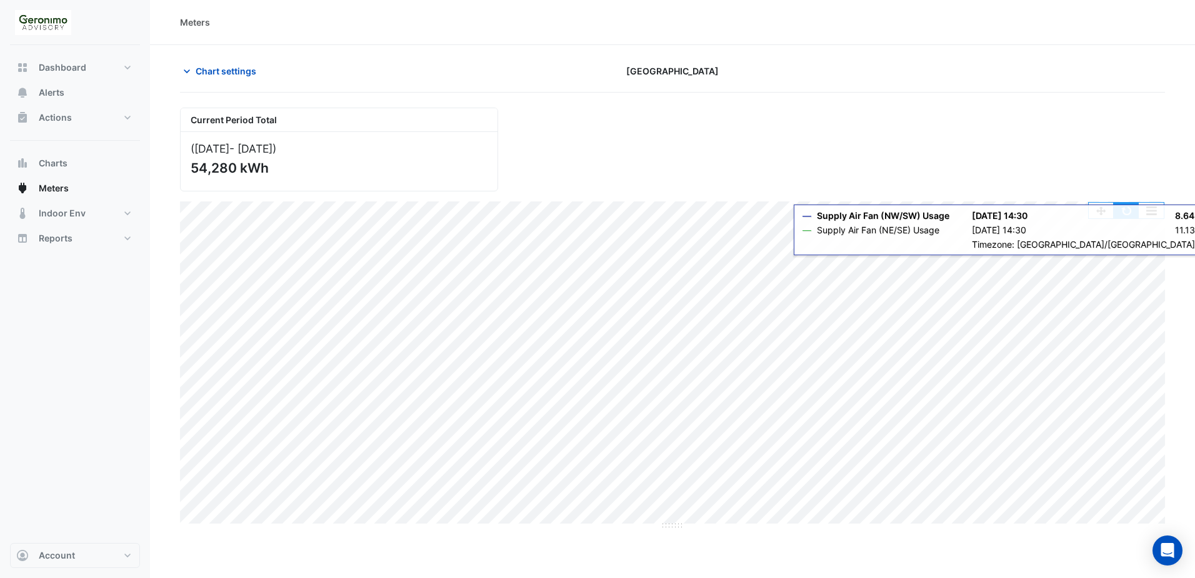
click at [1128, 211] on button "button" at bounding box center [1126, 211] width 25 height 16
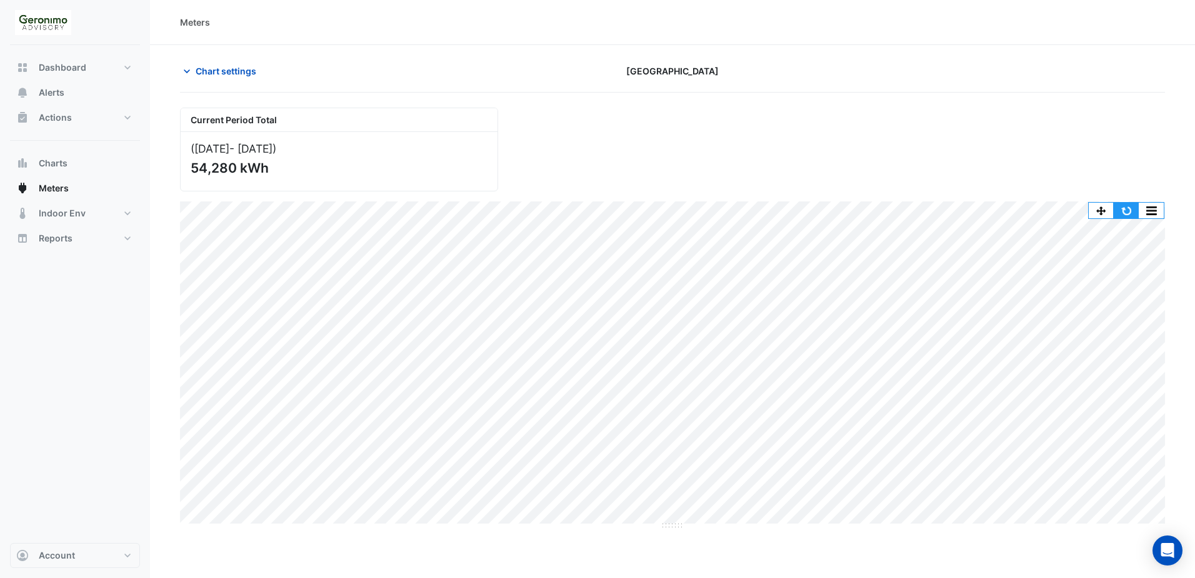
click at [1125, 209] on button "button" at bounding box center [1126, 211] width 25 height 16
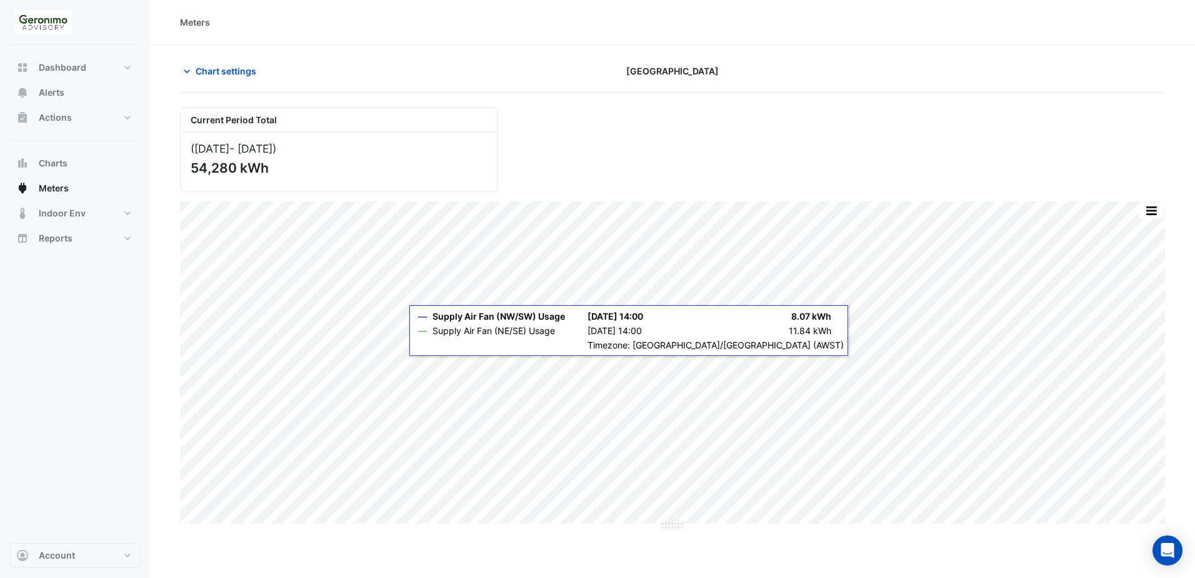
click at [799, 408] on div "Current Period Total ([DATE] - [DATE] ) 54,280 kWh Split by Meter Print Save as…" at bounding box center [672, 314] width 985 height 432
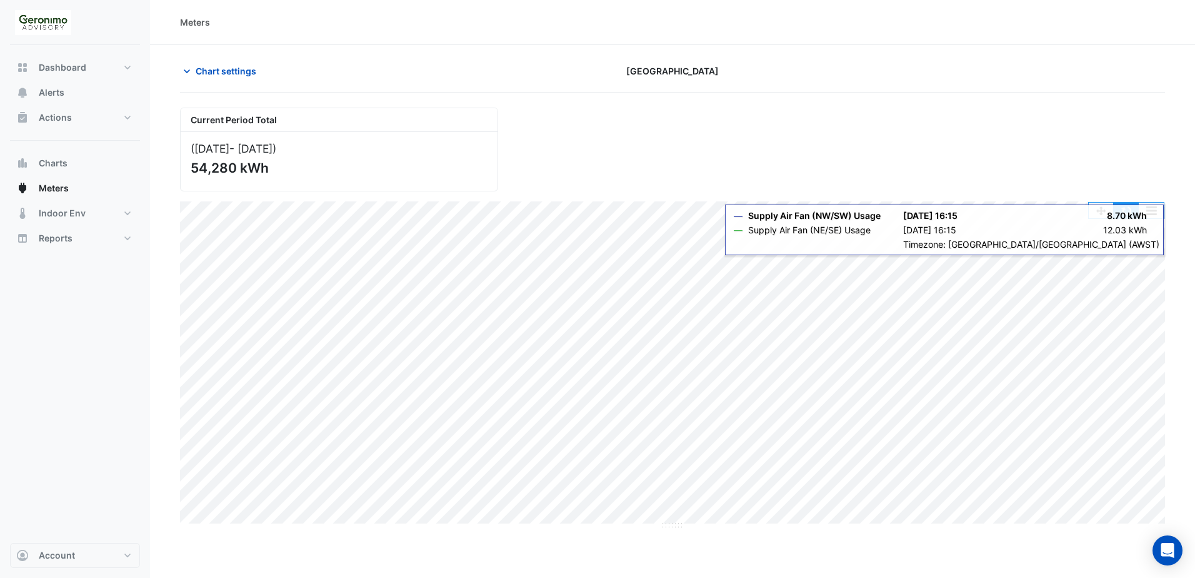
click at [1130, 204] on button "button" at bounding box center [1126, 211] width 25 height 16
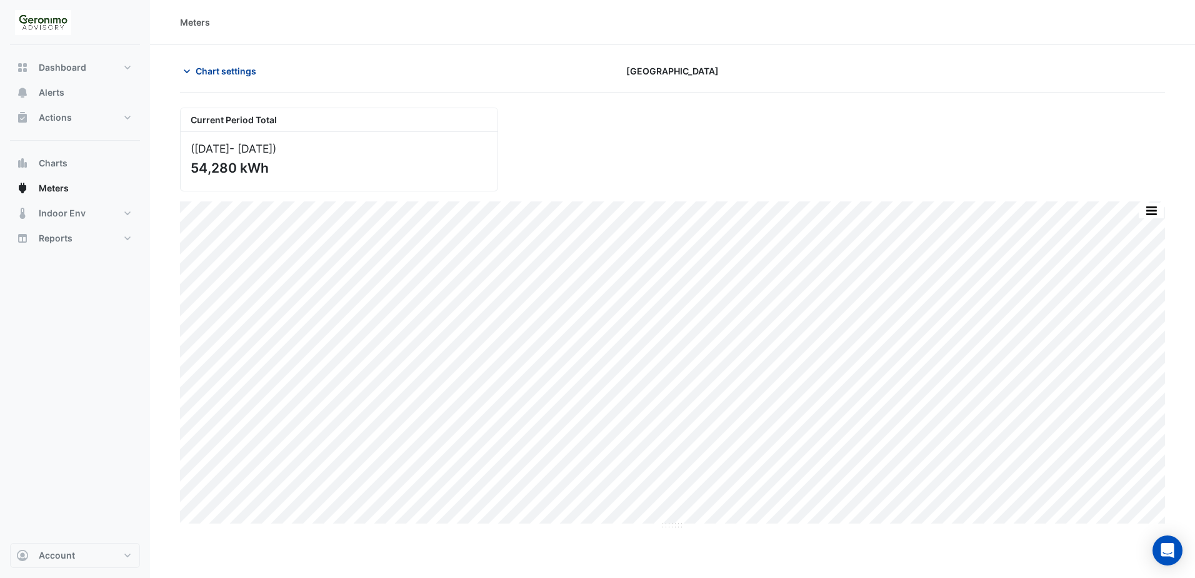
click at [193, 71] on icon "button" at bounding box center [187, 71] width 13 height 13
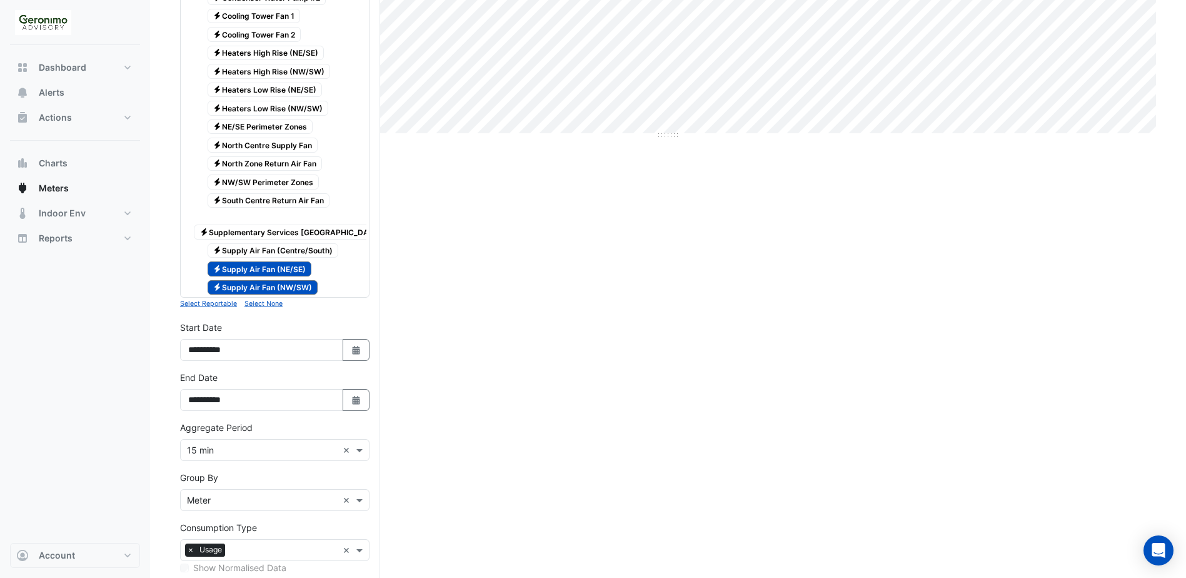
scroll to position [500, 0]
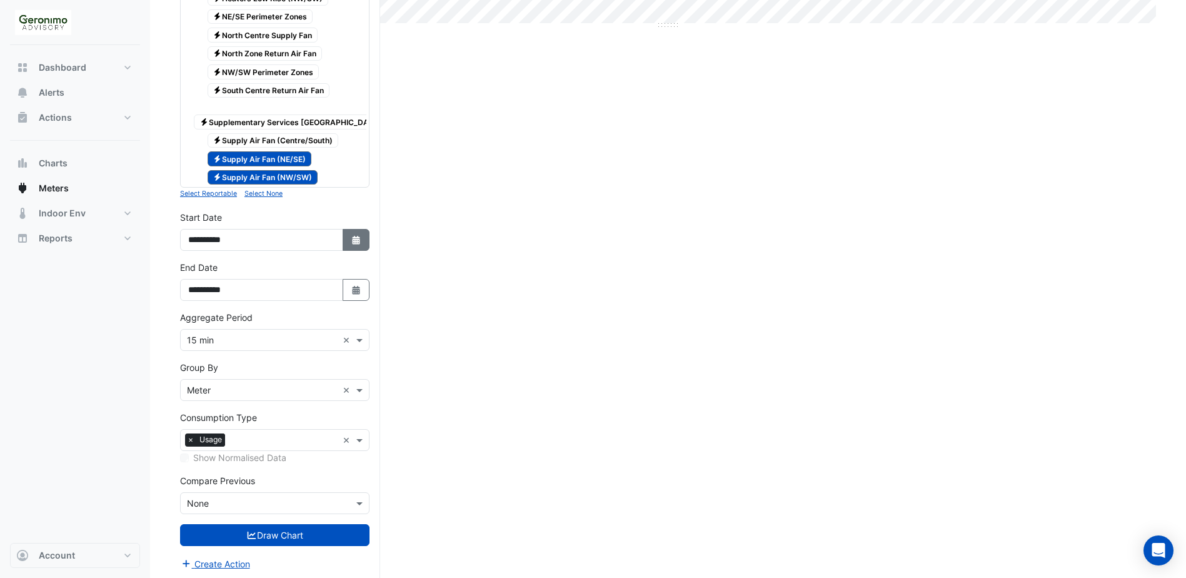
click at [356, 244] on icon "button" at bounding box center [356, 240] width 8 height 9
select select "*"
select select "****"
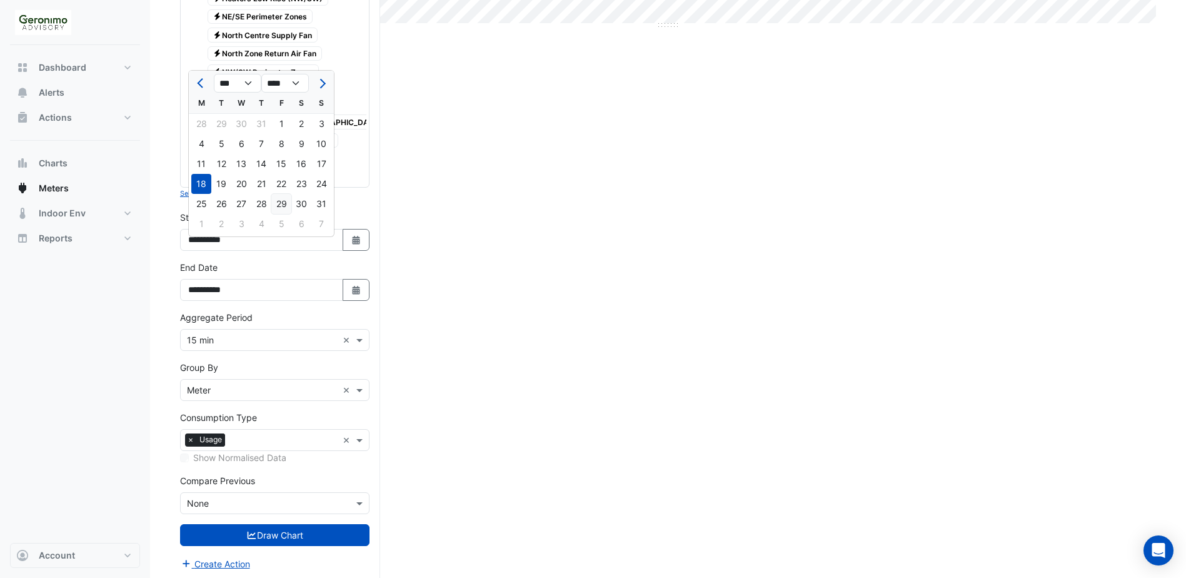
click at [282, 202] on div "29" at bounding box center [281, 204] width 20 height 20
type input "**********"
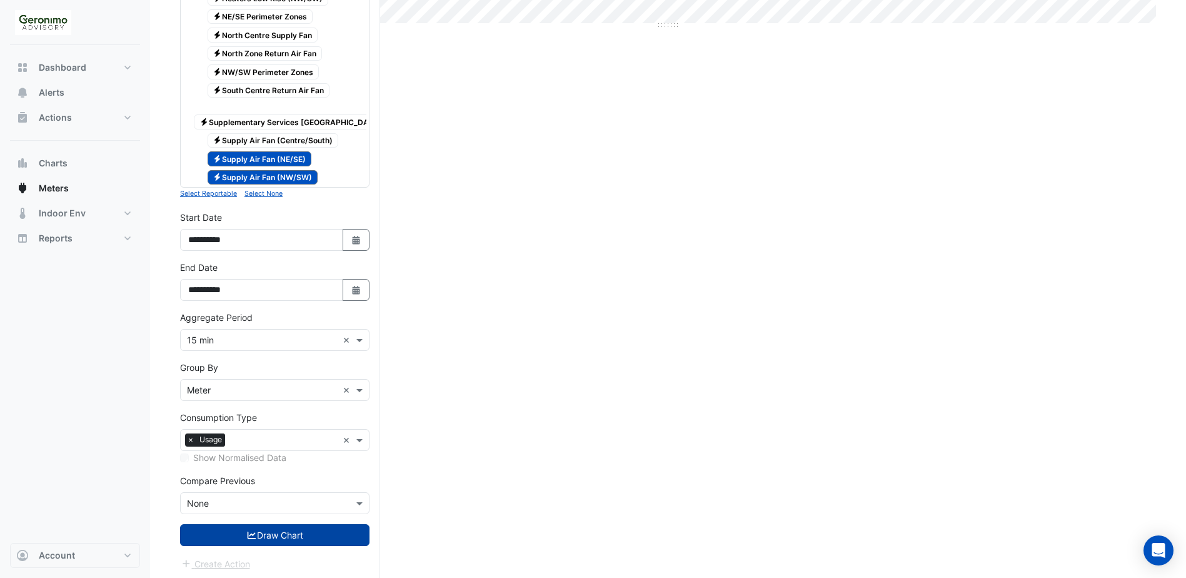
click at [243, 537] on button "Draw Chart" at bounding box center [274, 535] width 189 height 22
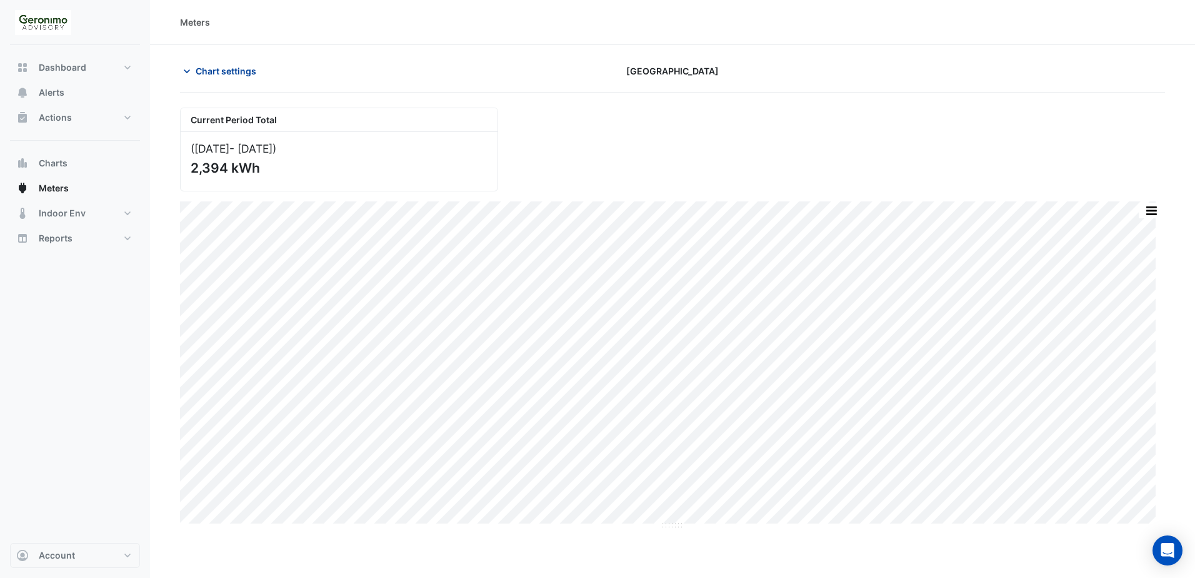
click at [186, 73] on icon "button" at bounding box center [187, 71] width 13 height 13
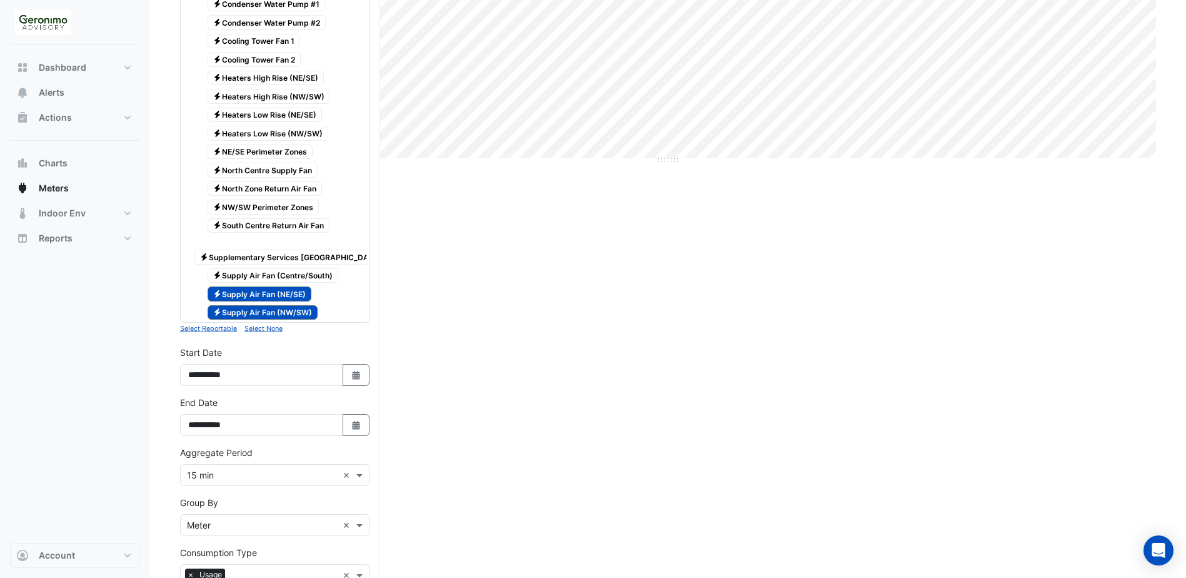
scroll to position [438, 0]
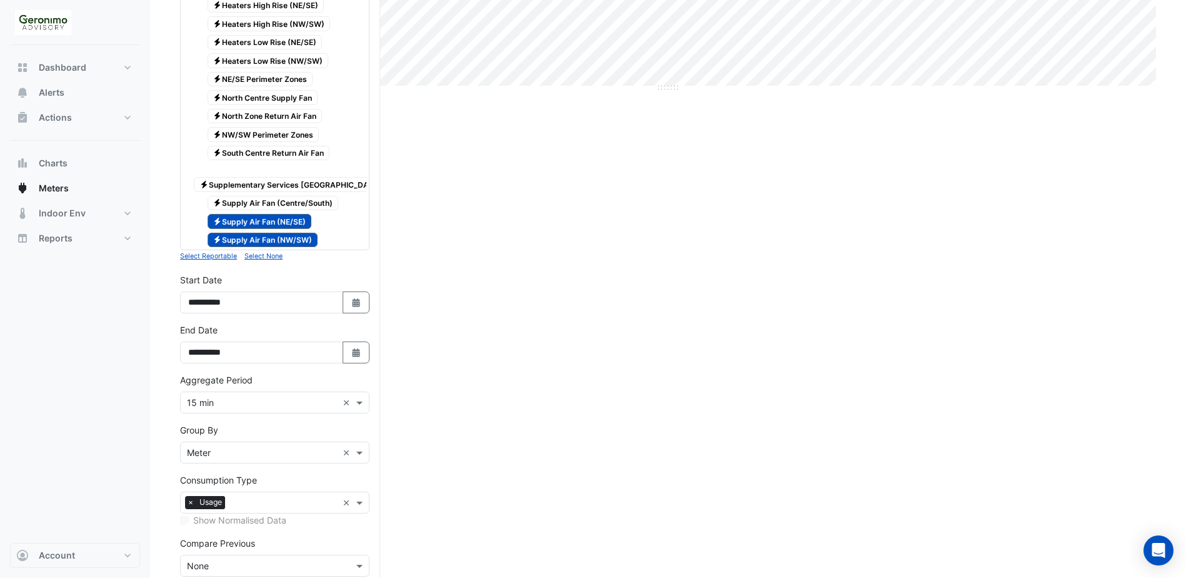
click at [261, 198] on span "Electricity Supply Air Fan (Centre/South)" at bounding box center [273, 203] width 131 height 15
click at [270, 134] on span "Electricity NW/SW Perimeter Zones" at bounding box center [264, 134] width 112 height 15
click at [278, 101] on span "Electricity North Centre Supply Fan" at bounding box center [263, 97] width 111 height 15
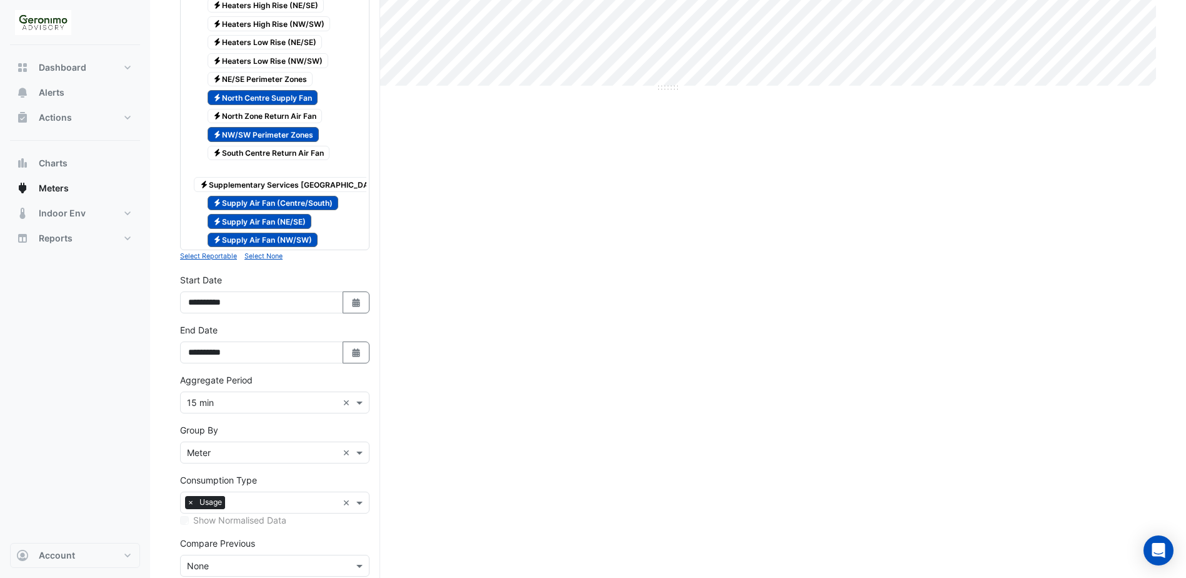
click at [278, 78] on span "Electricity NE/SE Perimeter Zones" at bounding box center [261, 79] width 106 height 15
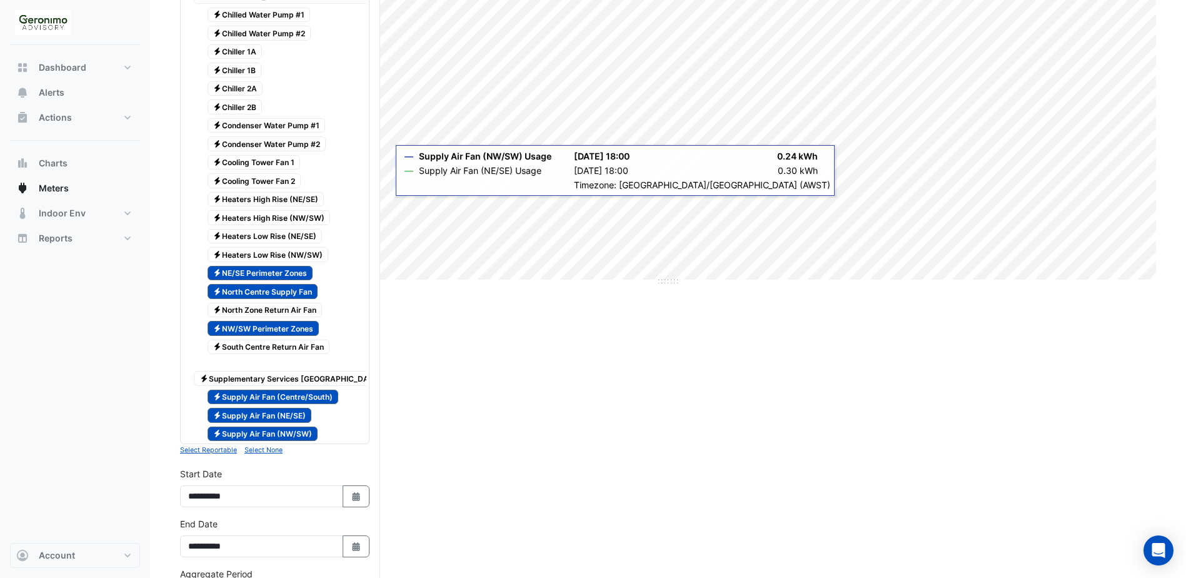
scroll to position [0, 0]
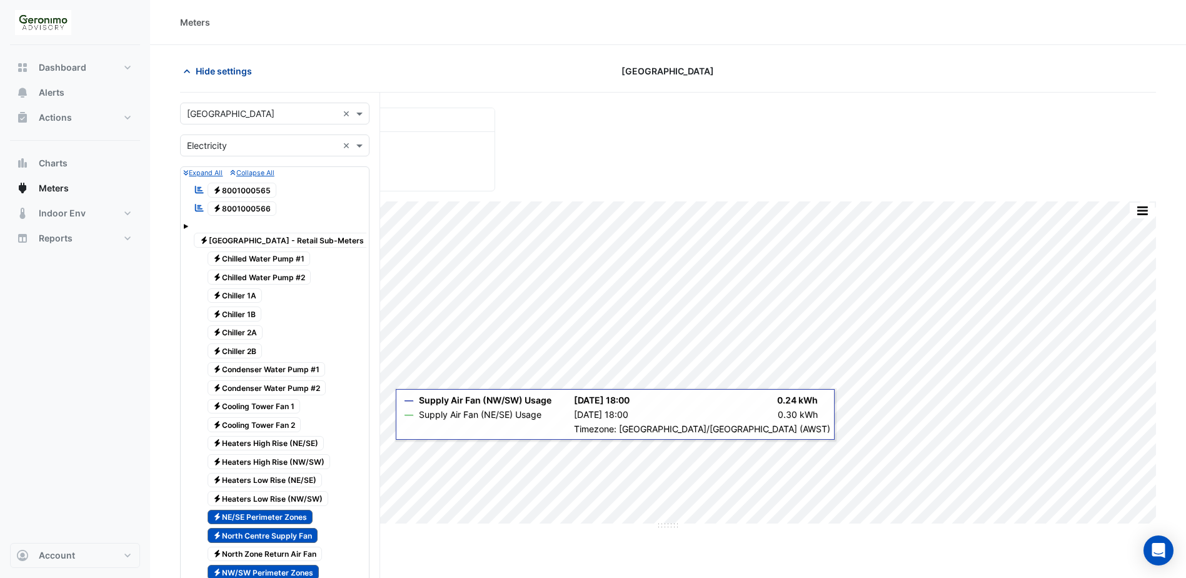
click at [193, 69] on button "Hide settings" at bounding box center [220, 71] width 80 height 22
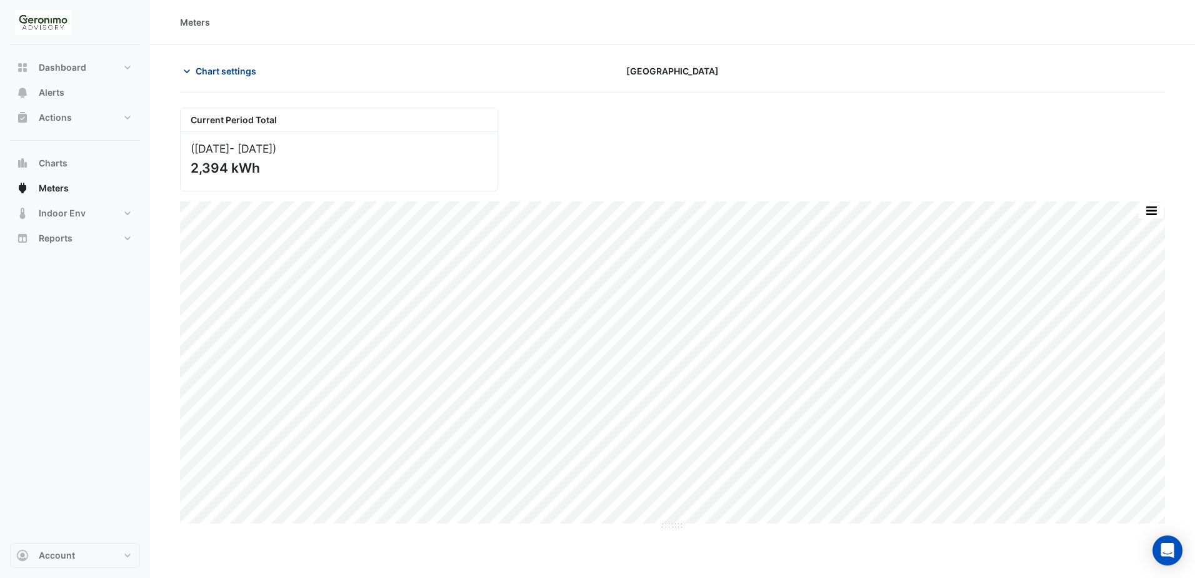
click at [189, 74] on icon "button" at bounding box center [187, 71] width 13 height 13
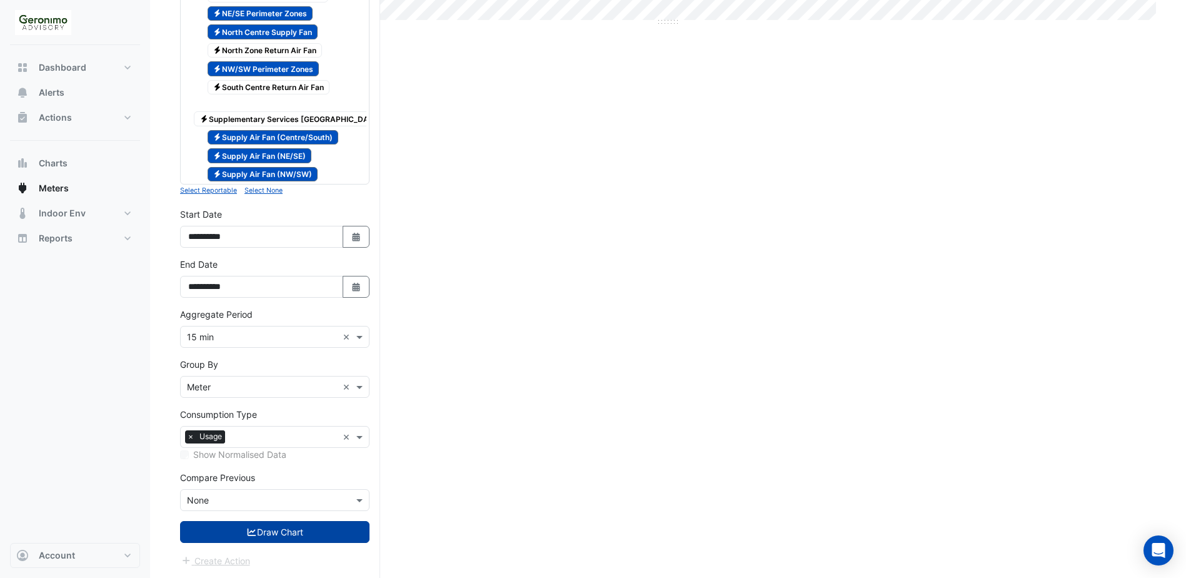
click at [271, 528] on button "Draw Chart" at bounding box center [274, 532] width 189 height 22
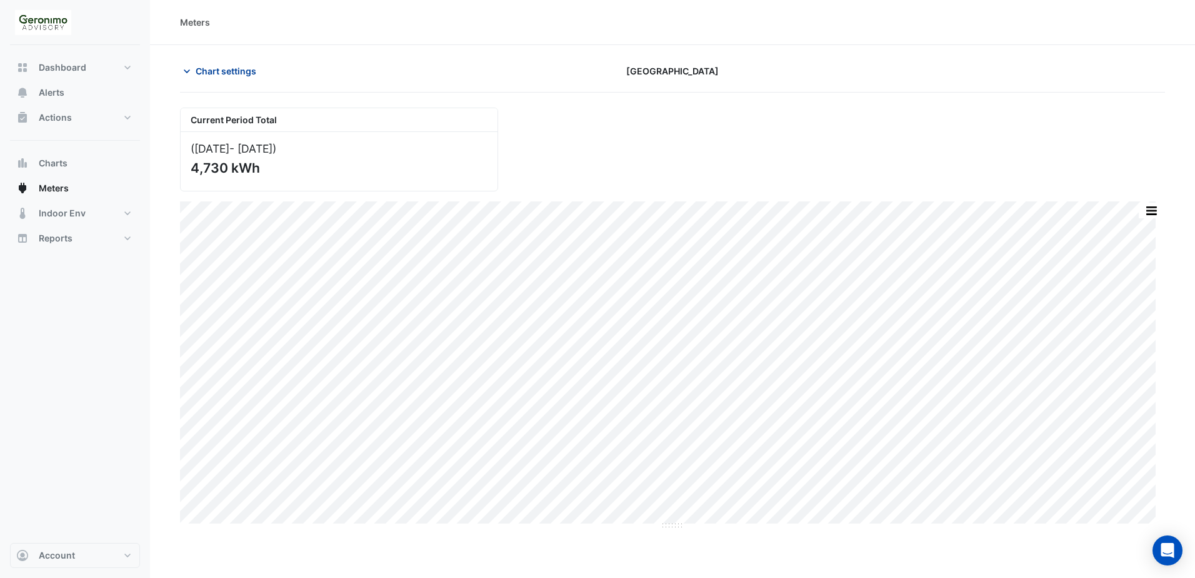
click at [187, 69] on icon "button" at bounding box center [187, 71] width 13 height 13
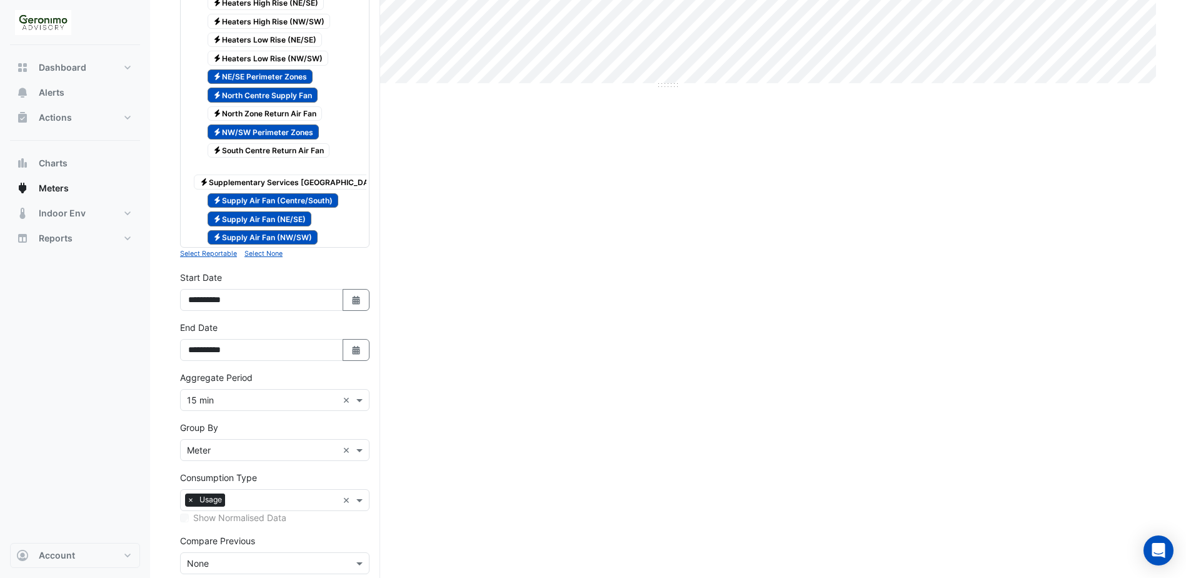
scroll to position [513, 0]
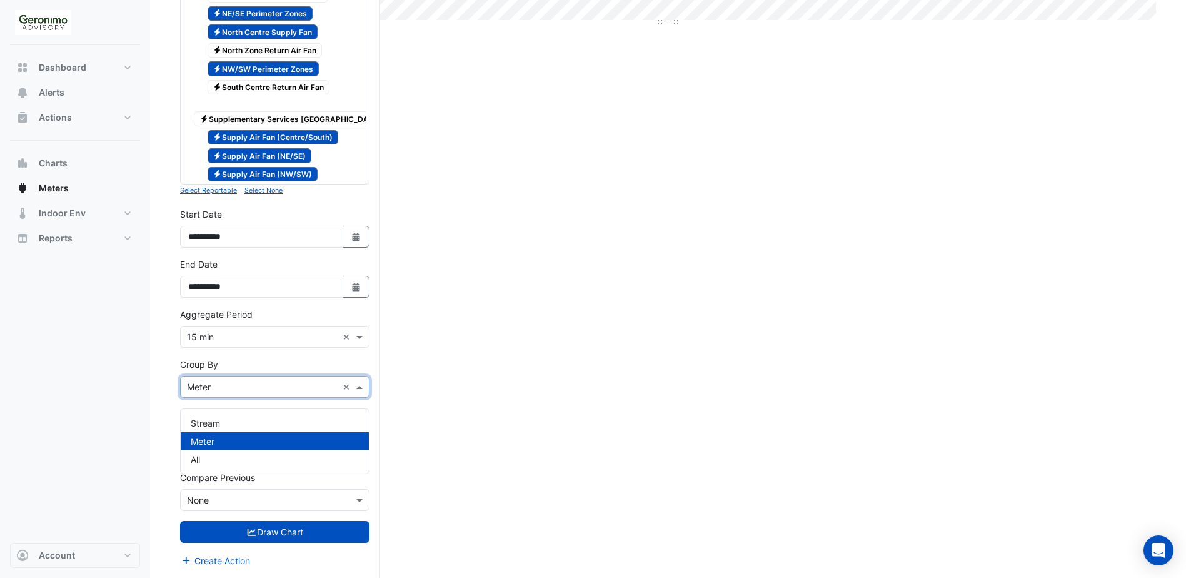
click at [357, 391] on span at bounding box center [361, 386] width 16 height 13
click at [317, 450] on div "All" at bounding box center [275, 459] width 188 height 18
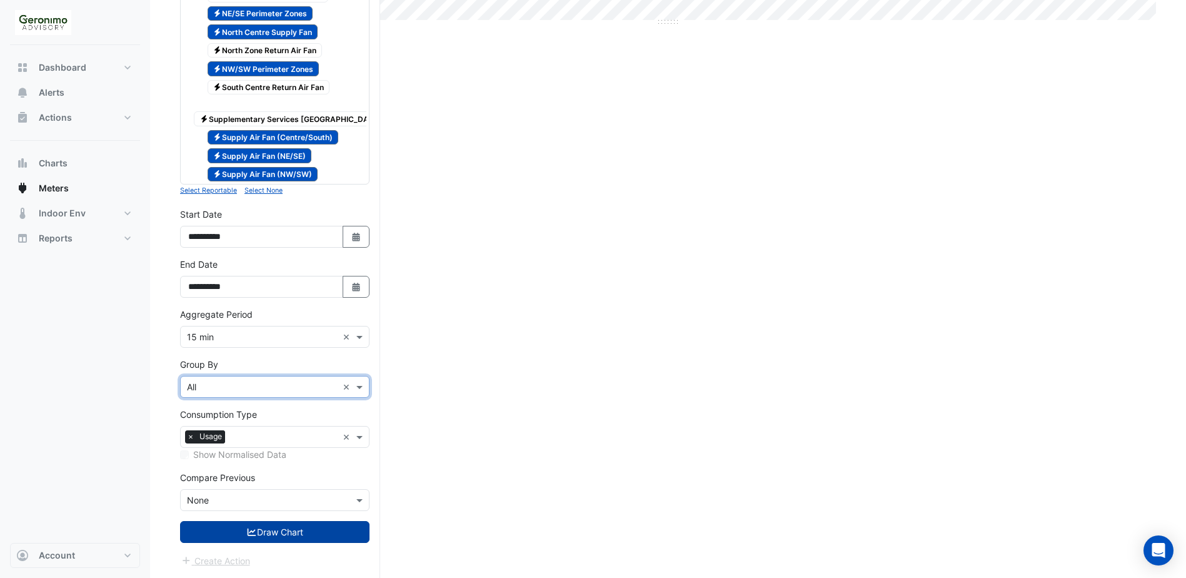
click at [308, 527] on button "Draw Chart" at bounding box center [274, 532] width 189 height 22
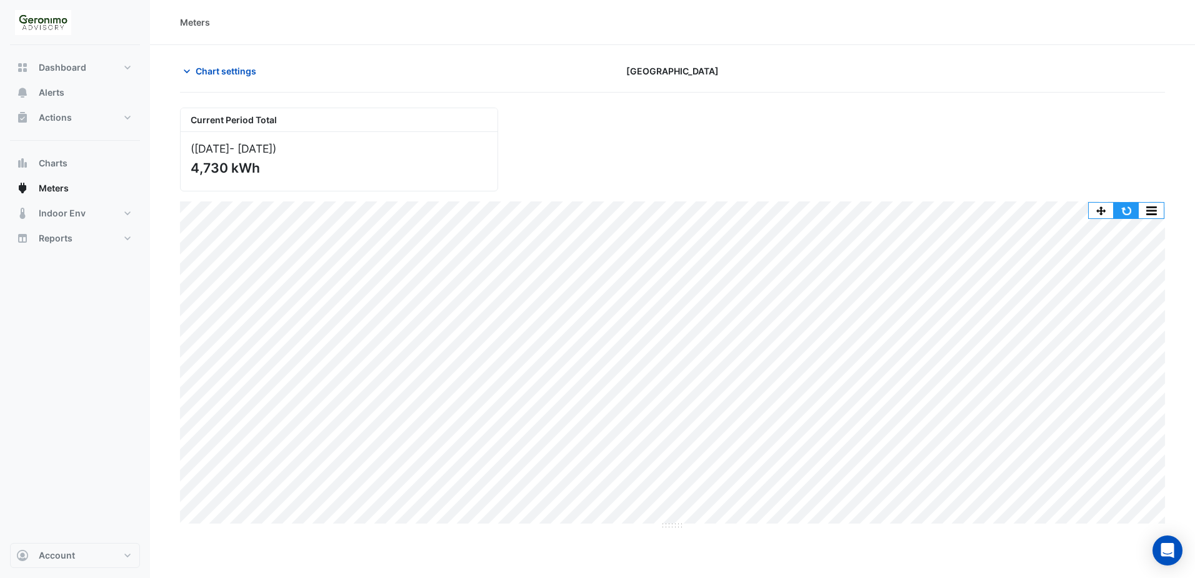
click at [1123, 206] on button "button" at bounding box center [1126, 211] width 25 height 16
click at [188, 71] on icon "button" at bounding box center [187, 71] width 13 height 13
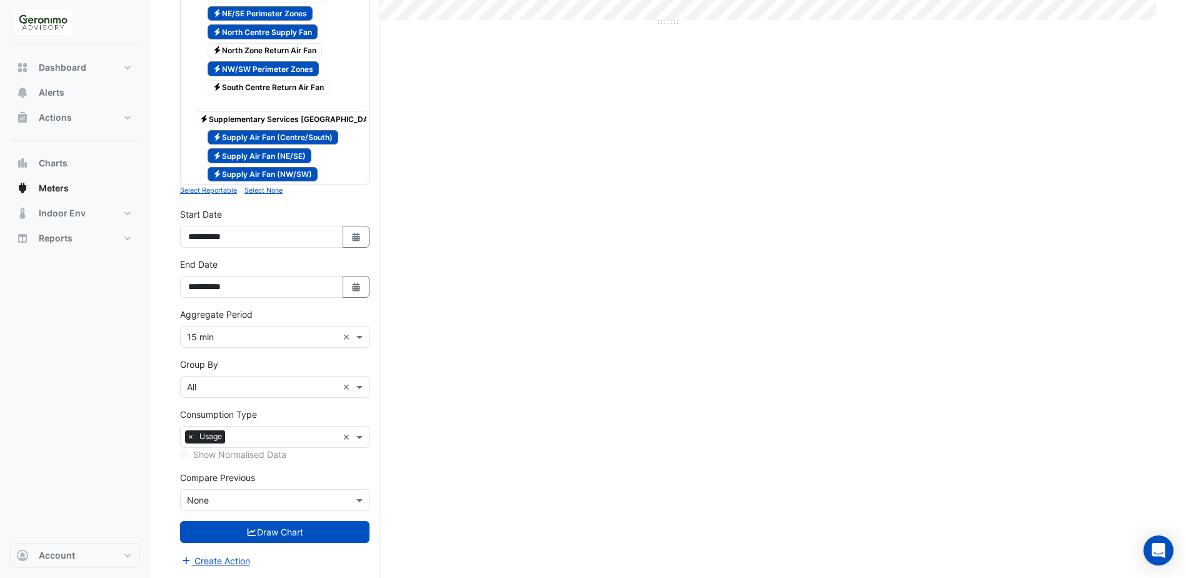
scroll to position [513, 0]
click at [346, 238] on button "Select Date" at bounding box center [357, 237] width 28 height 22
select select "*"
select select "****"
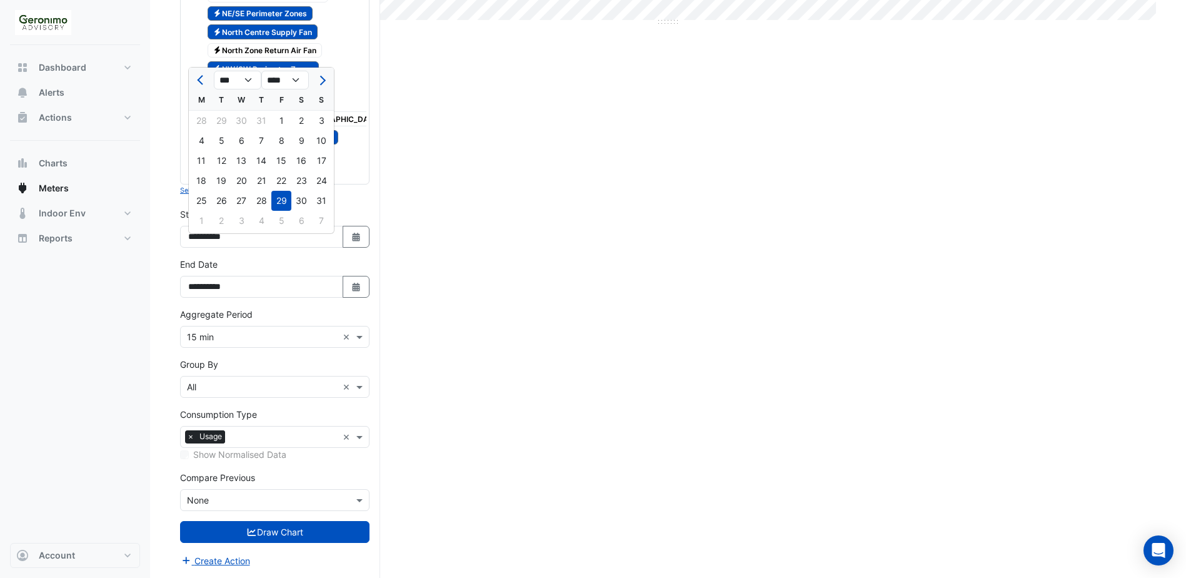
click at [146, 244] on nav "Dashboard Portfolio Ratings Performance Alerts Actions Site Manager Charts" at bounding box center [75, 289] width 150 height 578
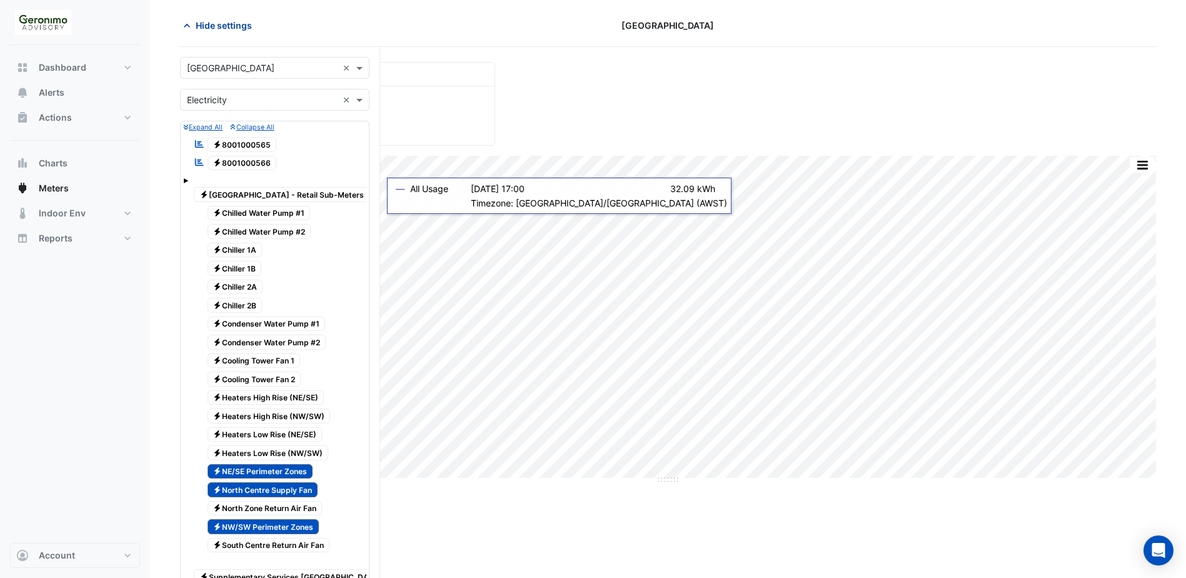
scroll to position [0, 0]
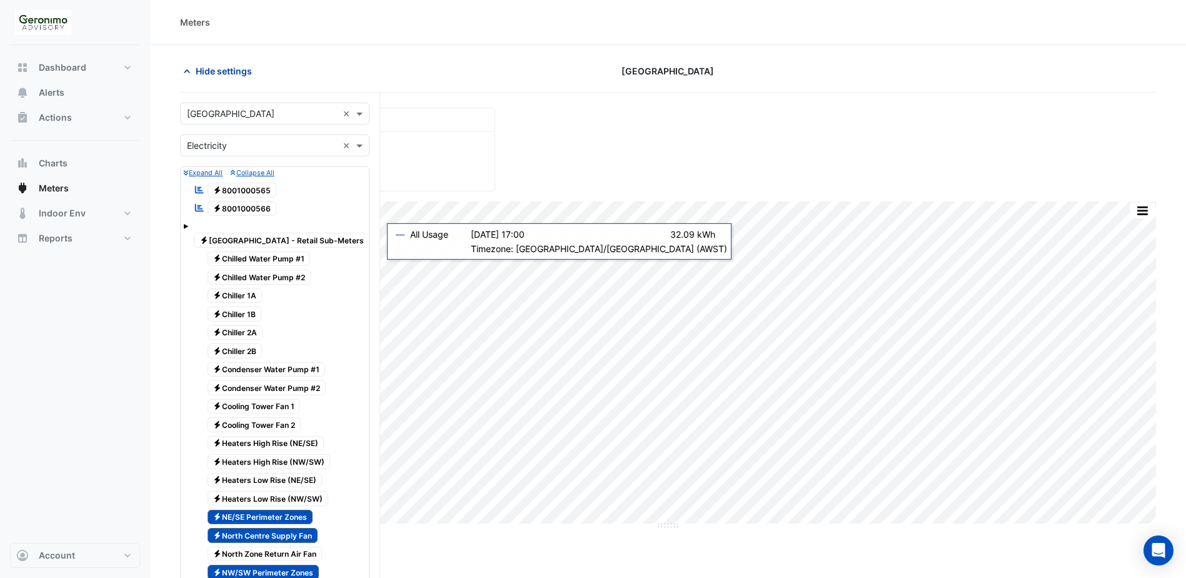
click at [188, 69] on icon "button" at bounding box center [187, 71] width 13 height 13
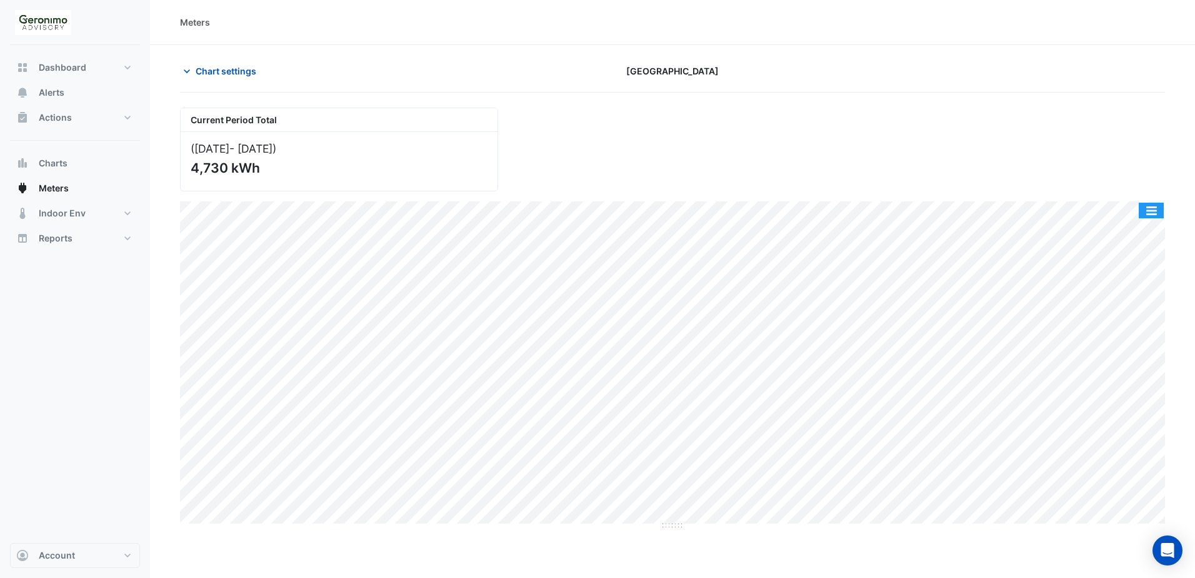
click at [1150, 210] on button "button" at bounding box center [1151, 211] width 25 height 16
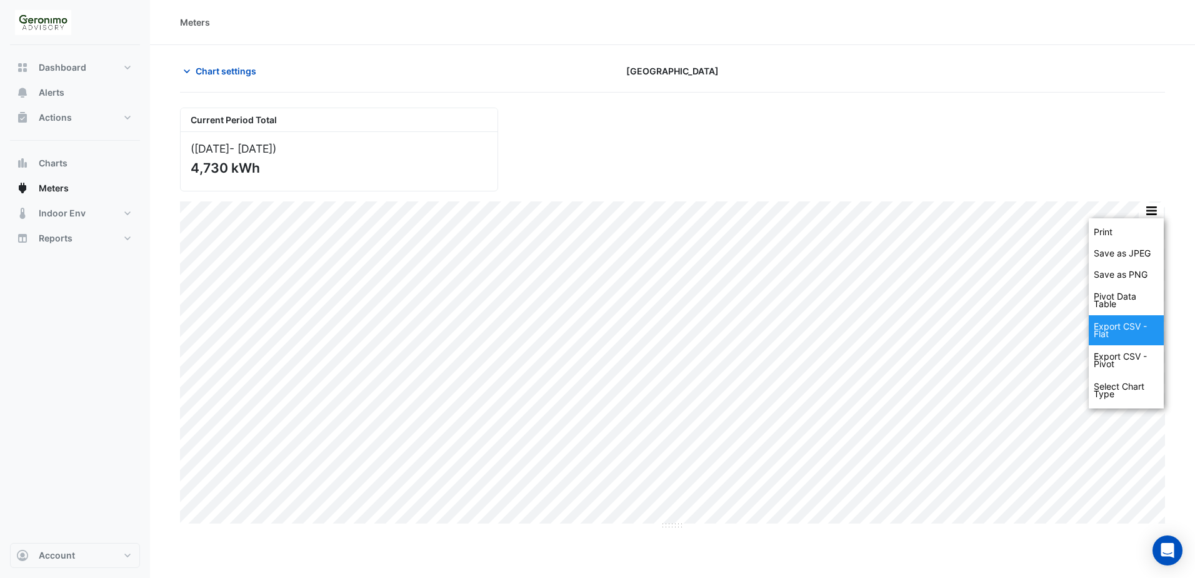
click at [1117, 324] on div "Export CSV - Flat" at bounding box center [1126, 330] width 75 height 30
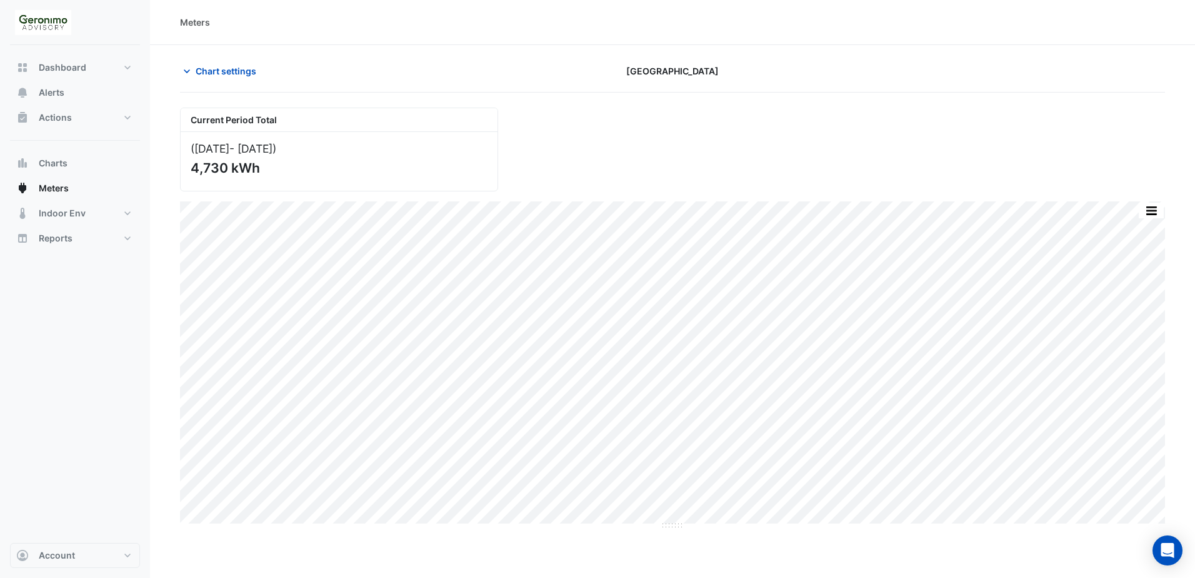
click at [888, 541] on div "Meters Chart settings [GEOGRAPHIC_DATA] Current Period Total ([DATE] - [DATE] )…" at bounding box center [672, 289] width 1045 height 578
click at [186, 69] on icon "button" at bounding box center [187, 71] width 13 height 13
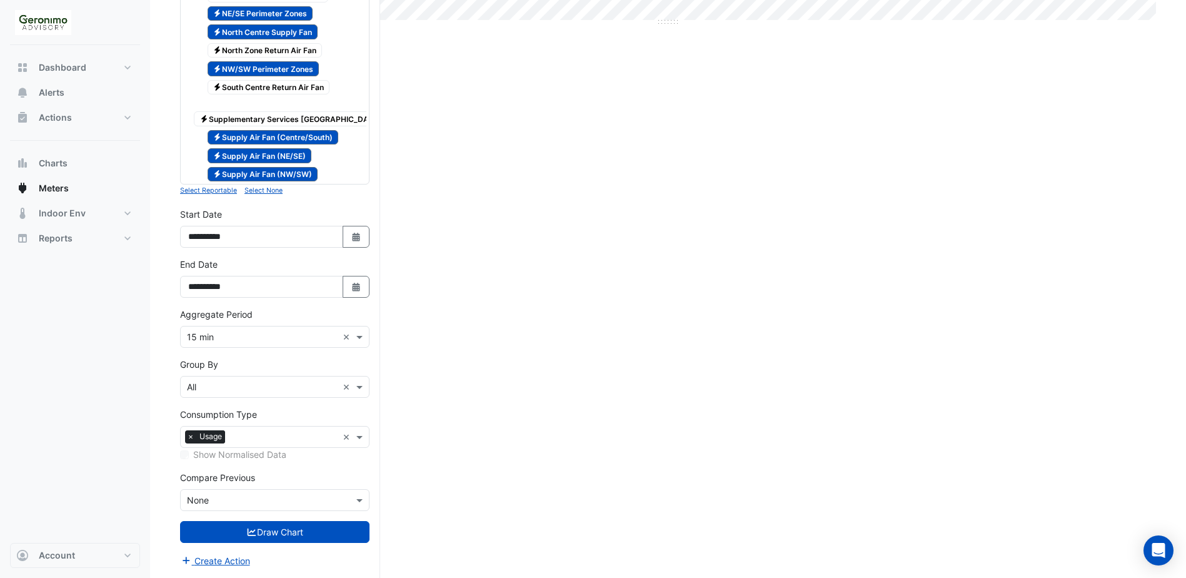
scroll to position [513, 0]
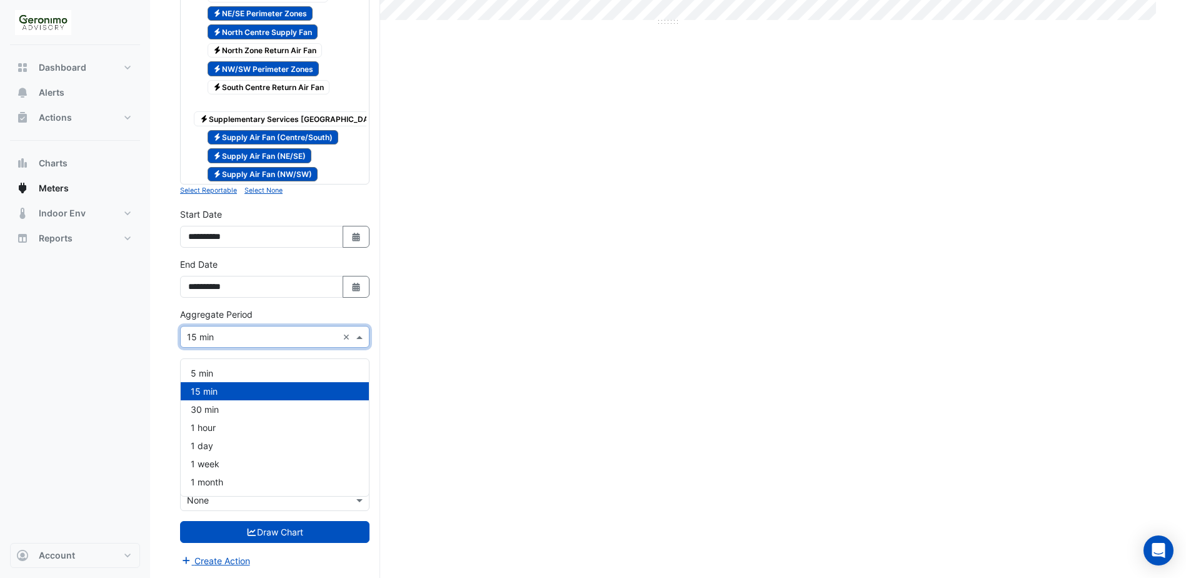
click at [358, 338] on span at bounding box center [361, 336] width 16 height 13
click at [230, 438] on div "1 day" at bounding box center [275, 445] width 188 height 18
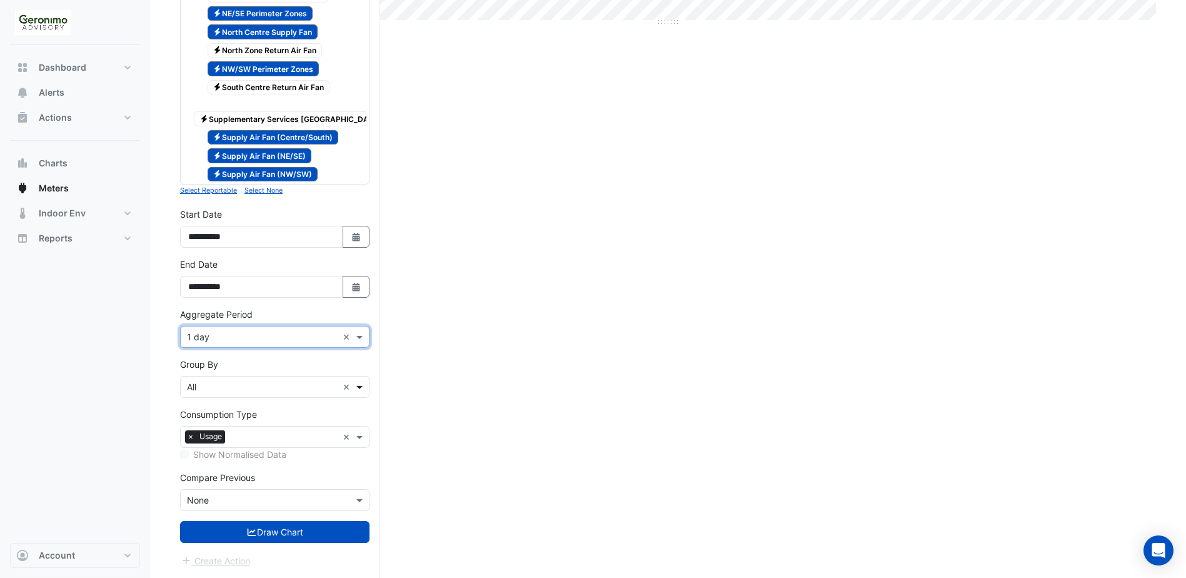
click at [361, 390] on span at bounding box center [361, 386] width 16 height 13
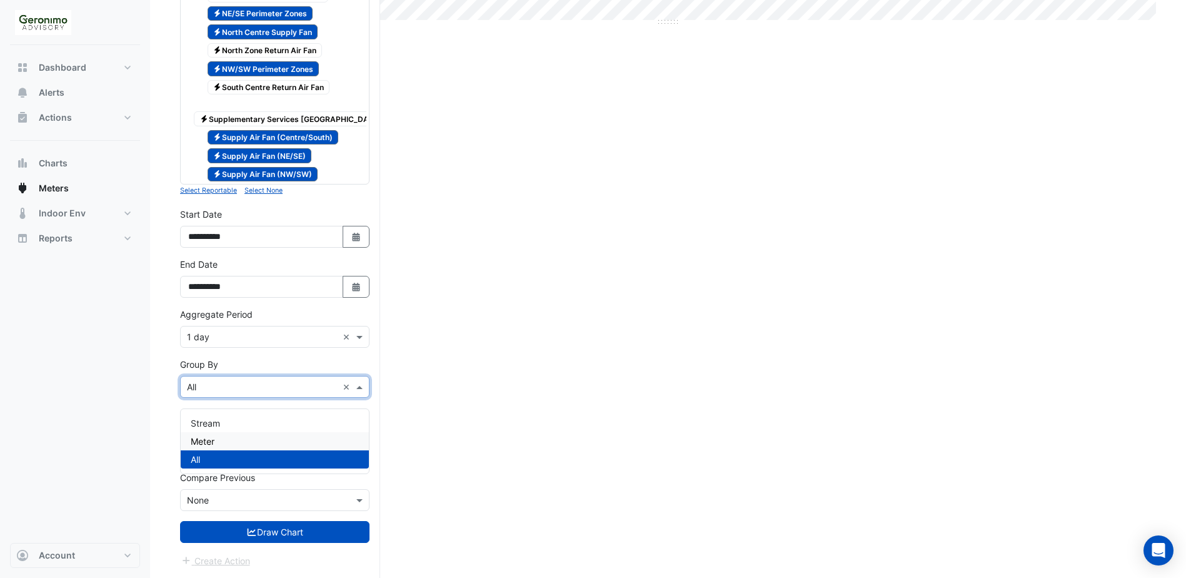
click at [478, 422] on div "Current Period Total ([DATE] - [DATE] ) 4,730 kWh Print Save as JPEG Save as PN…" at bounding box center [668, 90] width 976 height 973
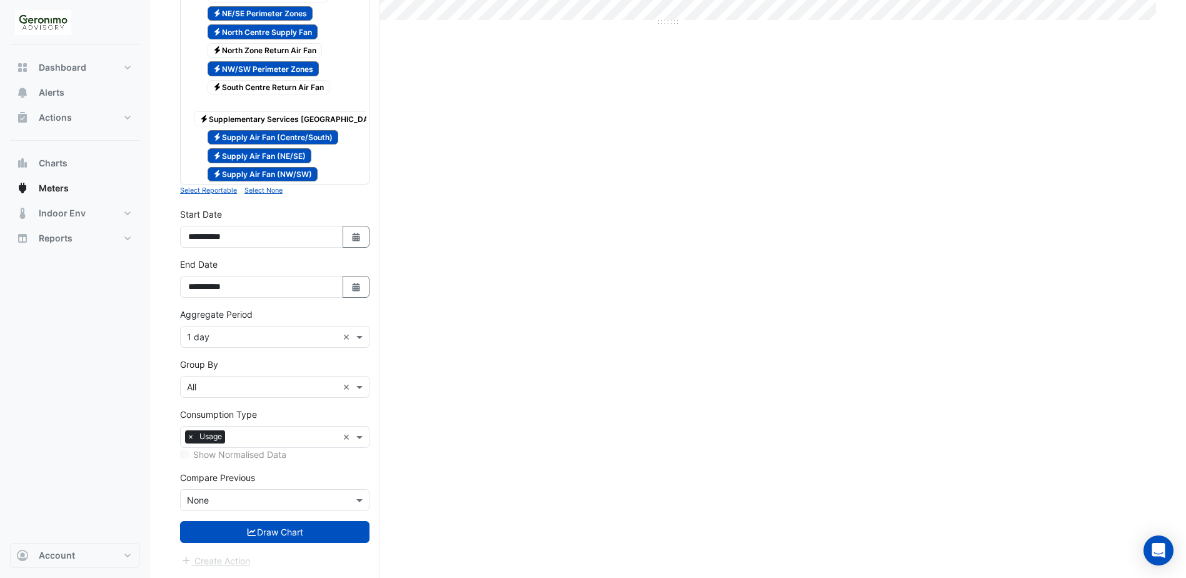
click at [286, 167] on span "Electricity Supply Air Fan (NW/SW)" at bounding box center [263, 174] width 111 height 15
click at [278, 148] on span "Electricity Supply Air Fan (NE/SE)" at bounding box center [260, 155] width 104 height 15
click at [274, 130] on span "Electricity Supply Air Fan (Centre/South)" at bounding box center [273, 137] width 131 height 15
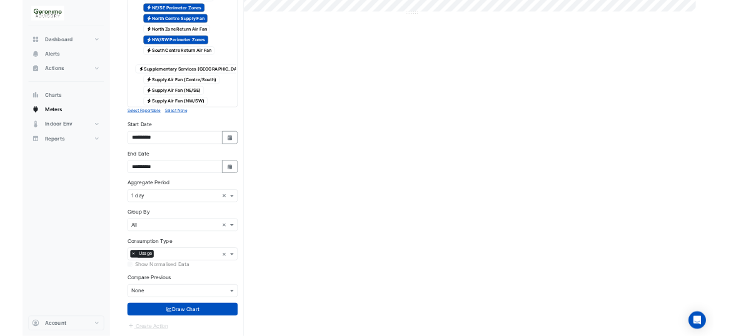
scroll to position [485, 0]
